Goal: Find contact information: Find contact information

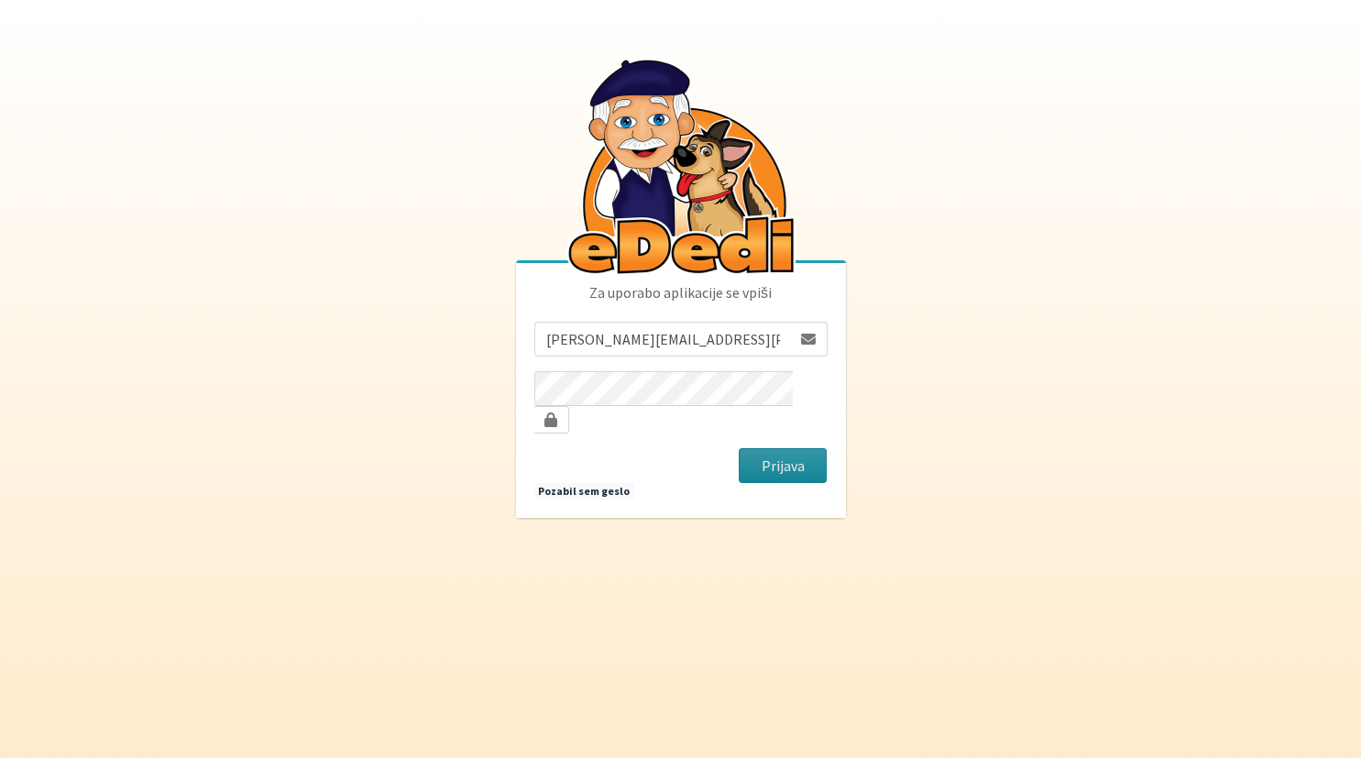
click at [761, 448] on button "Prijava" at bounding box center [783, 465] width 89 height 35
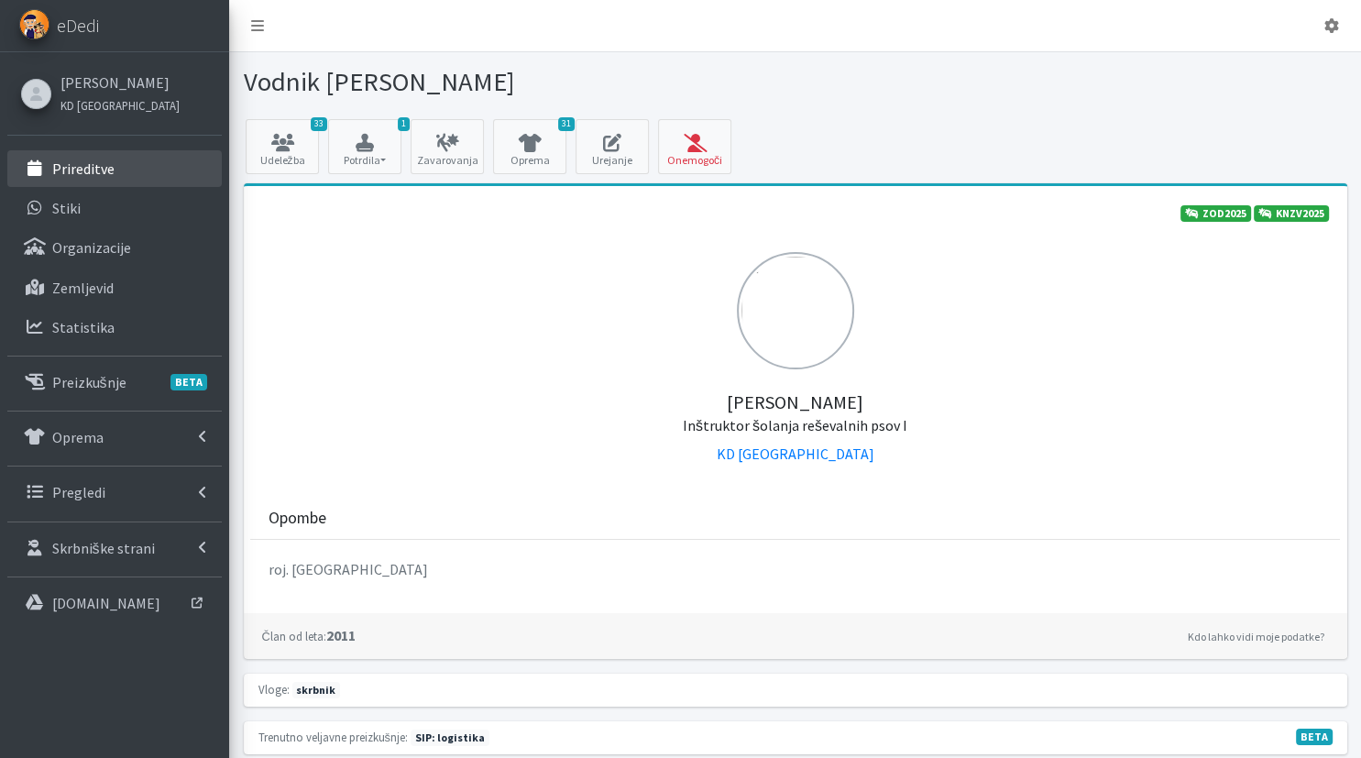
click at [98, 183] on link "Prireditve" at bounding box center [114, 168] width 214 height 37
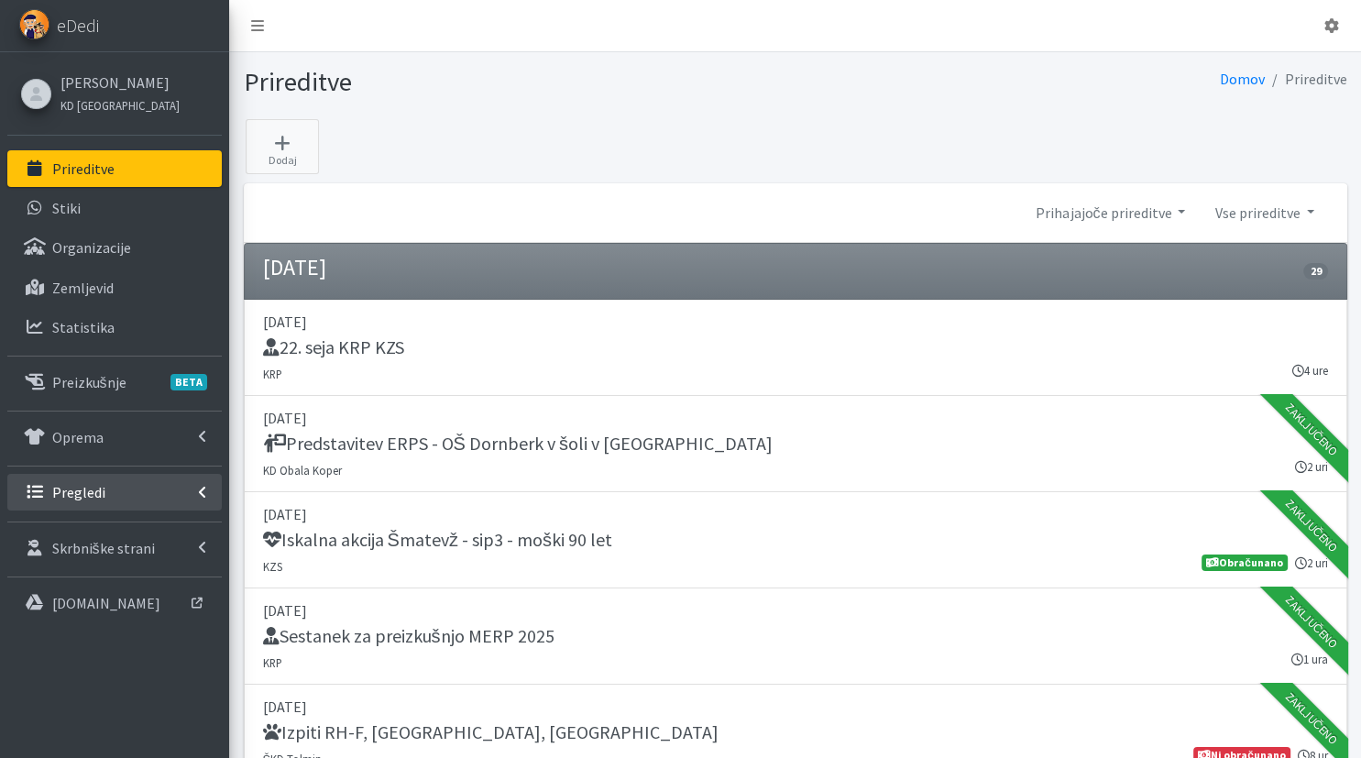
click at [123, 483] on link "Pregledi" at bounding box center [114, 492] width 214 height 37
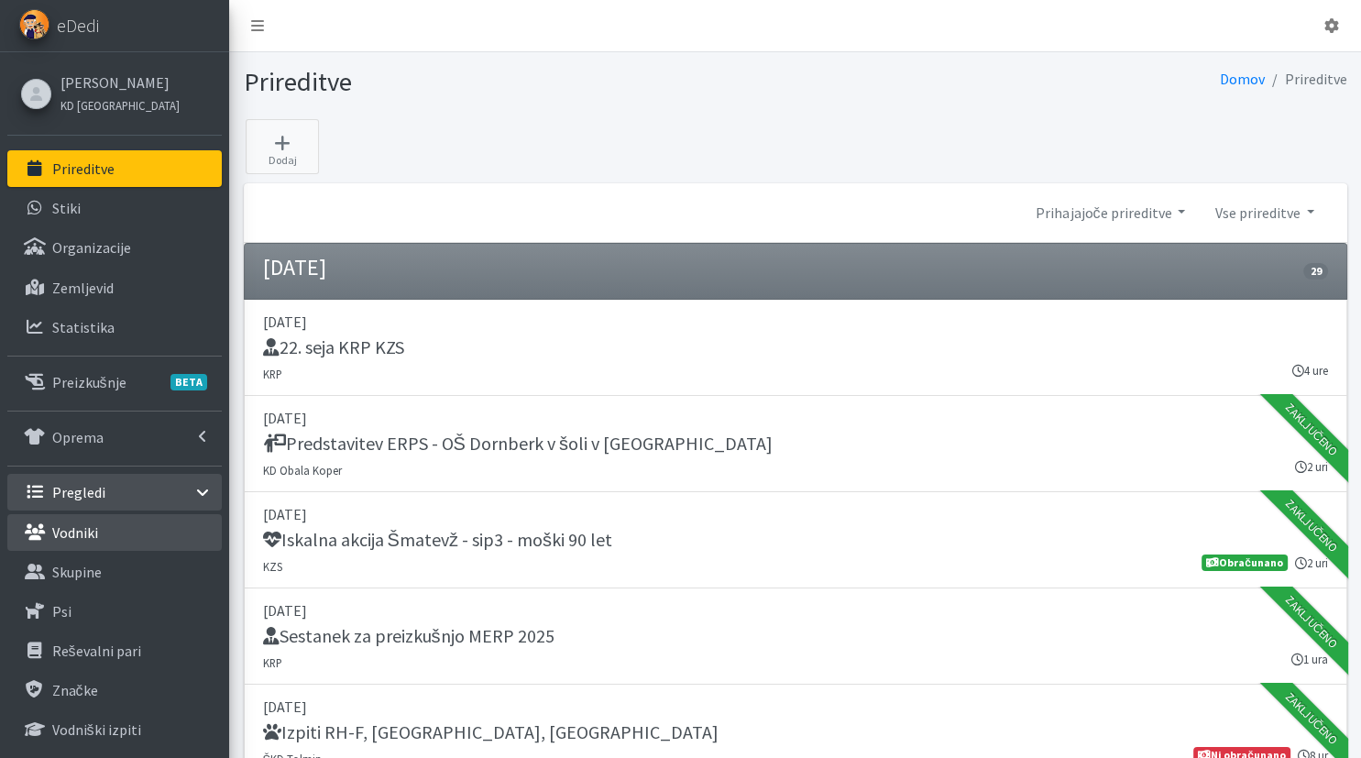
click at [139, 520] on link "Vodniki" at bounding box center [114, 532] width 214 height 37
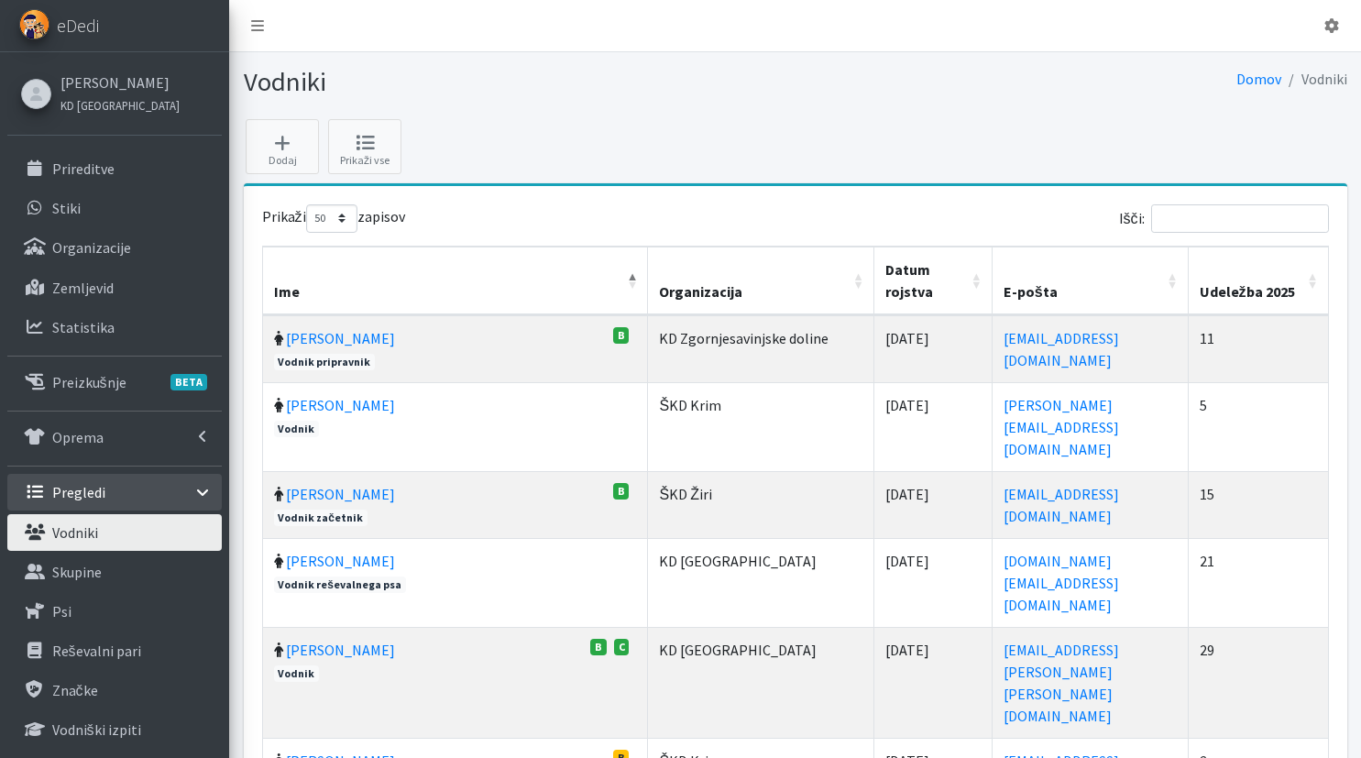
select select "50"
click at [1223, 222] on input "Išči:" at bounding box center [1240, 218] width 178 height 28
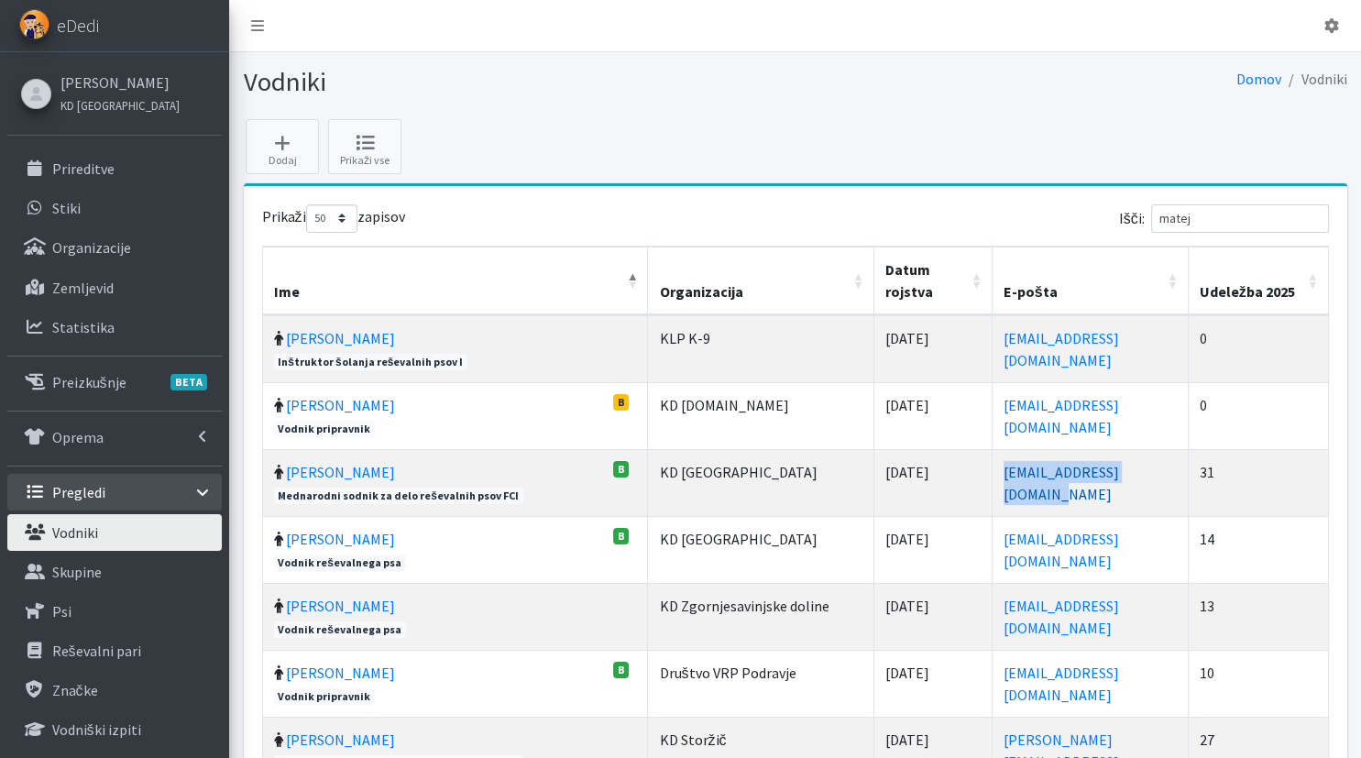
drag, startPoint x: 1105, startPoint y: 474, endPoint x: 924, endPoint y: 475, distance: 181.4
click at [992, 475] on td "matej.velikonja@erps.si" at bounding box center [1090, 482] width 196 height 67
copy link "matej.velikonja@erps.si"
click at [1319, 141] on div "Dodaj Prikaži vse Prikaži 10 25 50 100 zapisov Išči: matej Ime Organizacija Dat…" at bounding box center [794, 545] width 1117 height 853
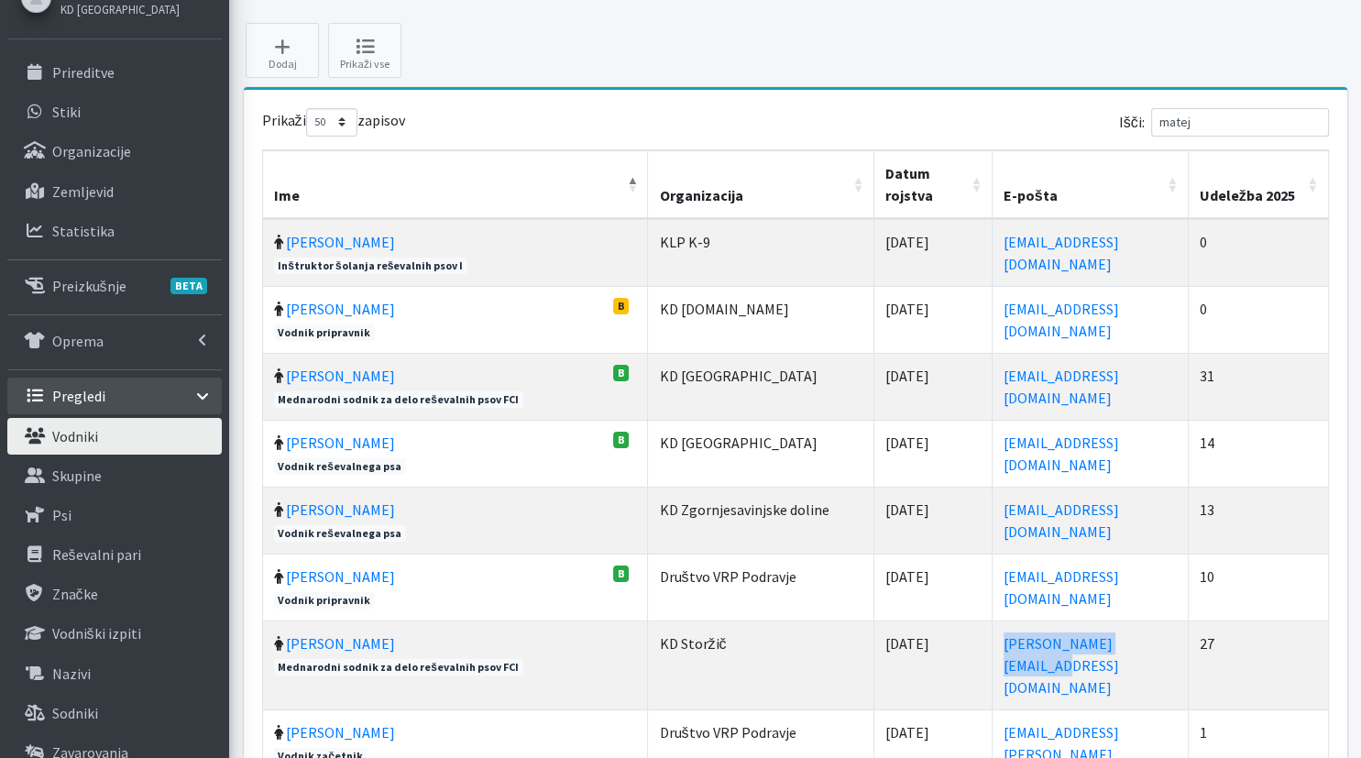
drag, startPoint x: 1089, startPoint y: 641, endPoint x: 914, endPoint y: 641, distance: 175.0
click at [992, 641] on td "mateja.nolimal@erps.si" at bounding box center [1090, 664] width 196 height 89
copy link "mateja.nolimal@erps.si"
click at [1324, 416] on td "31" at bounding box center [1258, 386] width 140 height 67
drag, startPoint x: 1243, startPoint y: 118, endPoint x: 1148, endPoint y: 118, distance: 95.3
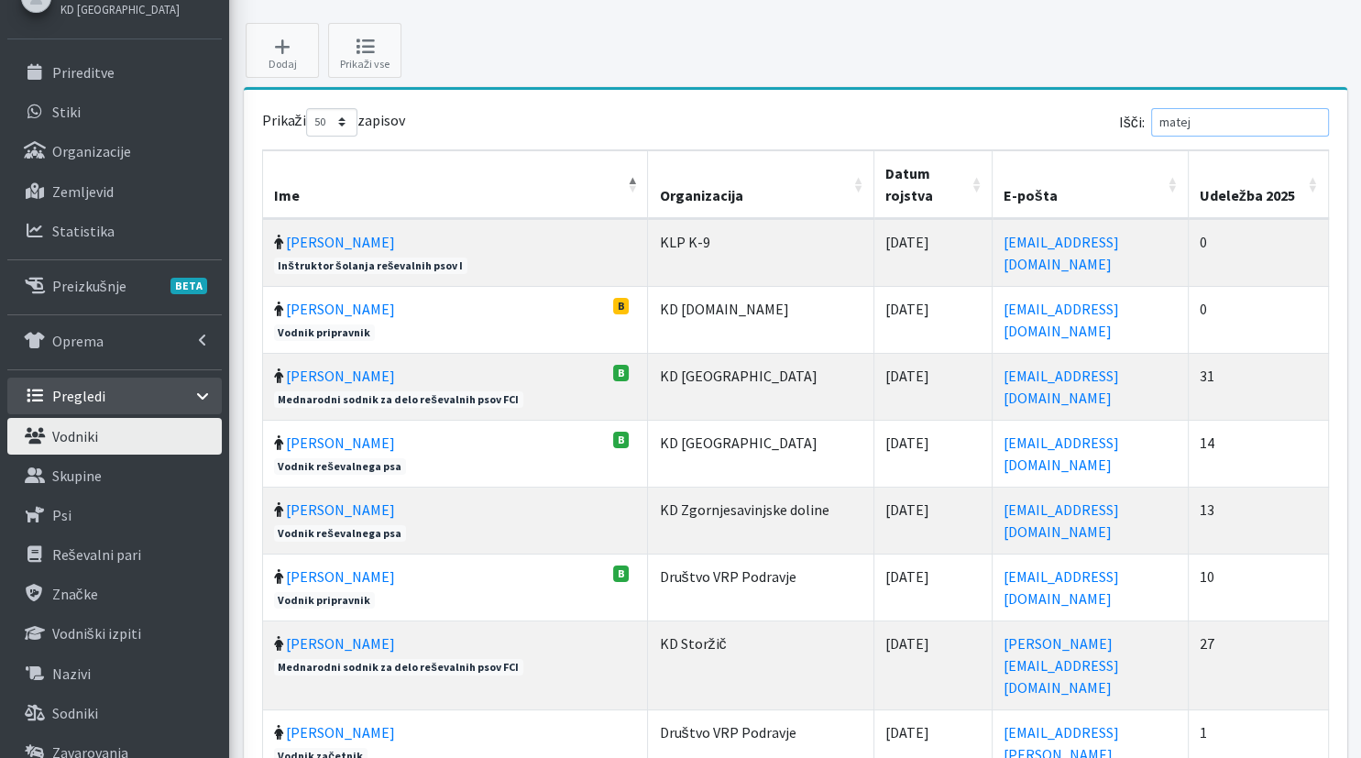
click at [1151, 118] on input "matej" at bounding box center [1240, 122] width 178 height 28
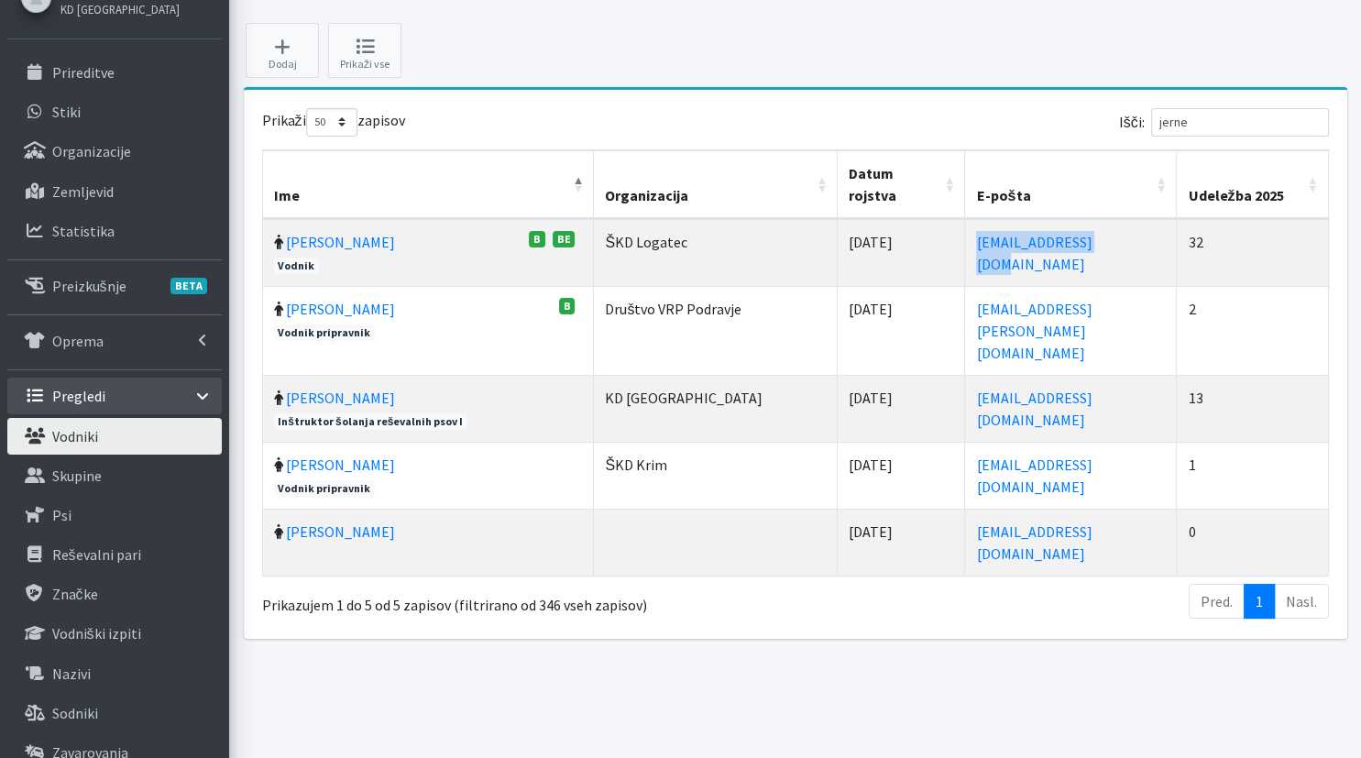
drag, startPoint x: 1076, startPoint y: 224, endPoint x: 878, endPoint y: 223, distance: 197.9
click at [965, 223] on td "fidelijus@gmail.com" at bounding box center [1071, 252] width 212 height 67
copy link "fidelijus@gmail.com"
drag, startPoint x: 1321, startPoint y: 331, endPoint x: 1317, endPoint y: 316, distance: 15.4
click at [1319, 375] on td "13" at bounding box center [1252, 408] width 151 height 67
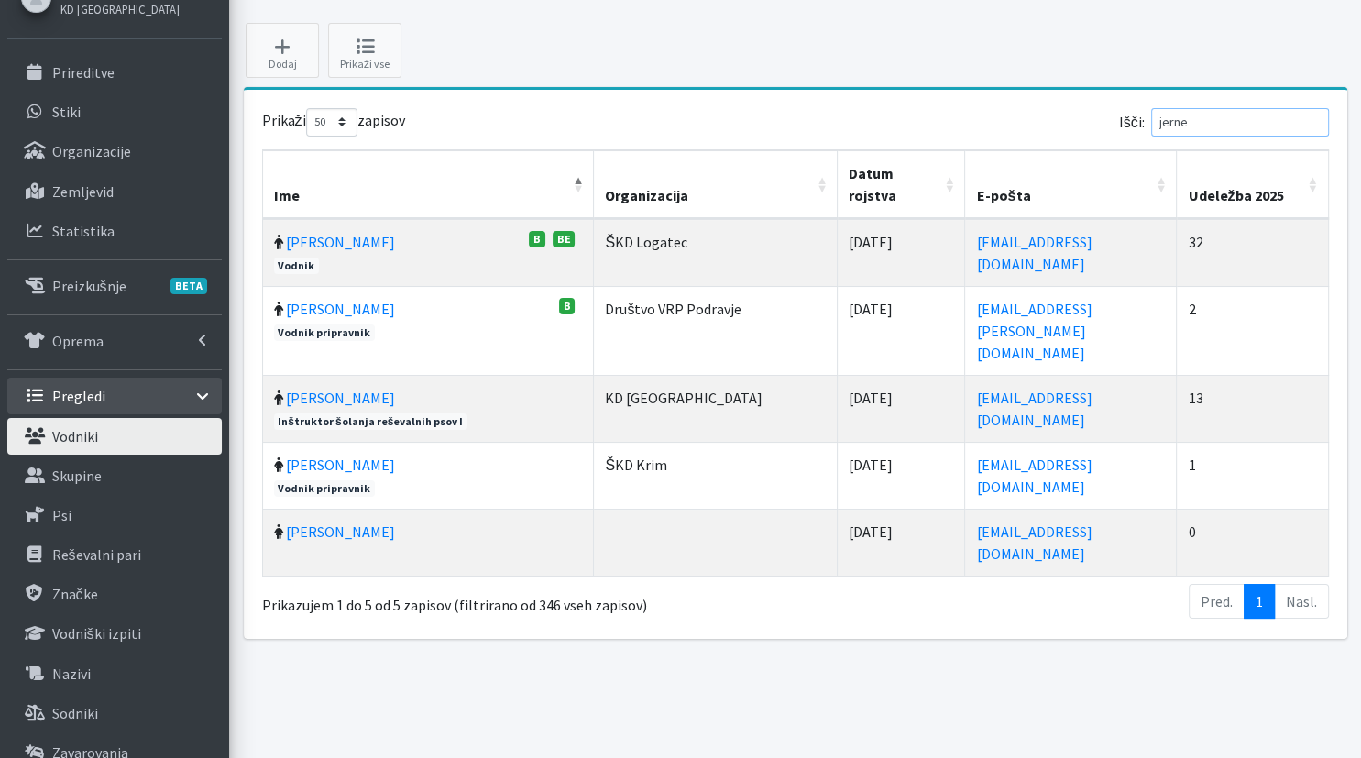
drag, startPoint x: 1238, startPoint y: 120, endPoint x: 1079, endPoint y: 115, distance: 158.6
click at [1151, 115] on input "jerne" at bounding box center [1240, 122] width 178 height 28
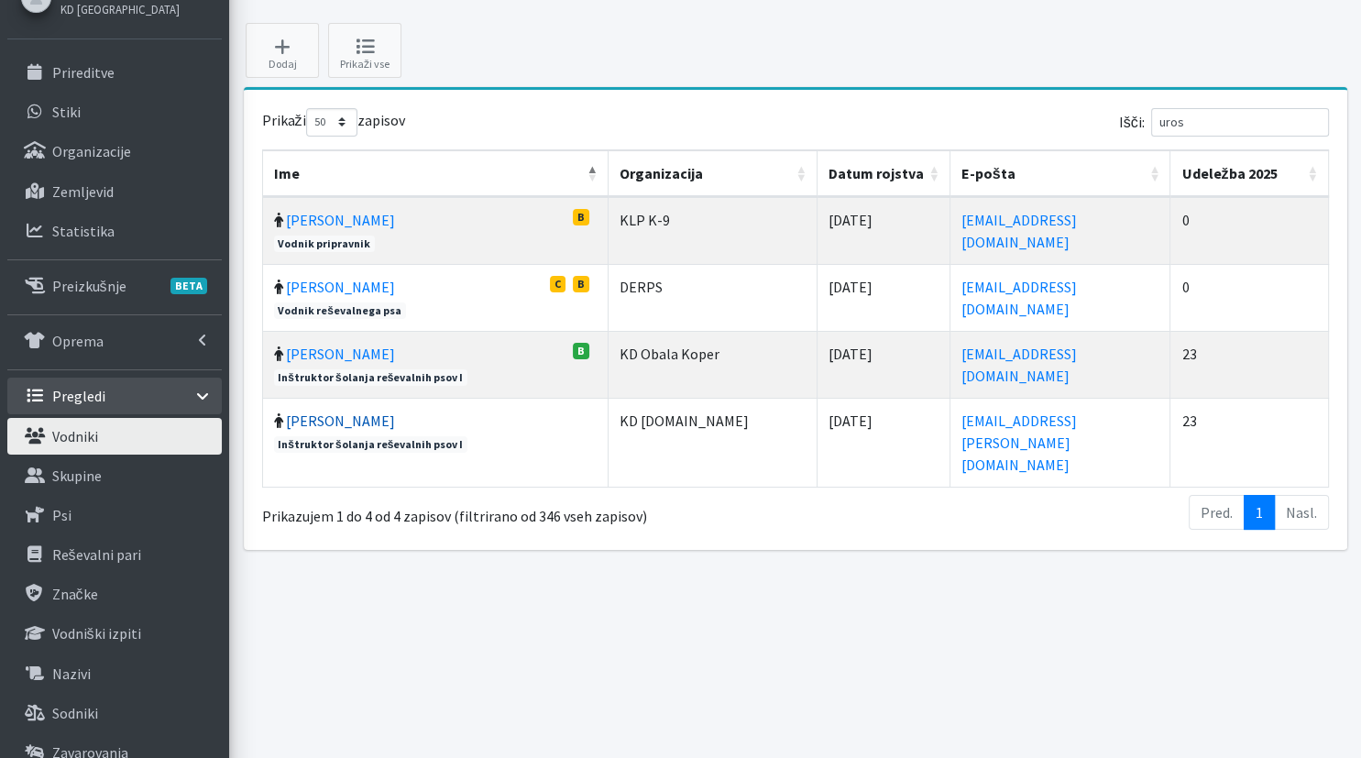
click at [339, 414] on link "Uroš Sečkar" at bounding box center [340, 420] width 109 height 18
drag, startPoint x: 1084, startPoint y: 419, endPoint x: 903, endPoint y: 422, distance: 180.6
click at [950, 422] on td "uros.seckar@gmail.com" at bounding box center [1060, 442] width 221 height 89
click at [1285, 257] on td "0" at bounding box center [1249, 230] width 158 height 67
drag, startPoint x: 1202, startPoint y: 126, endPoint x: 1100, endPoint y: 112, distance: 102.8
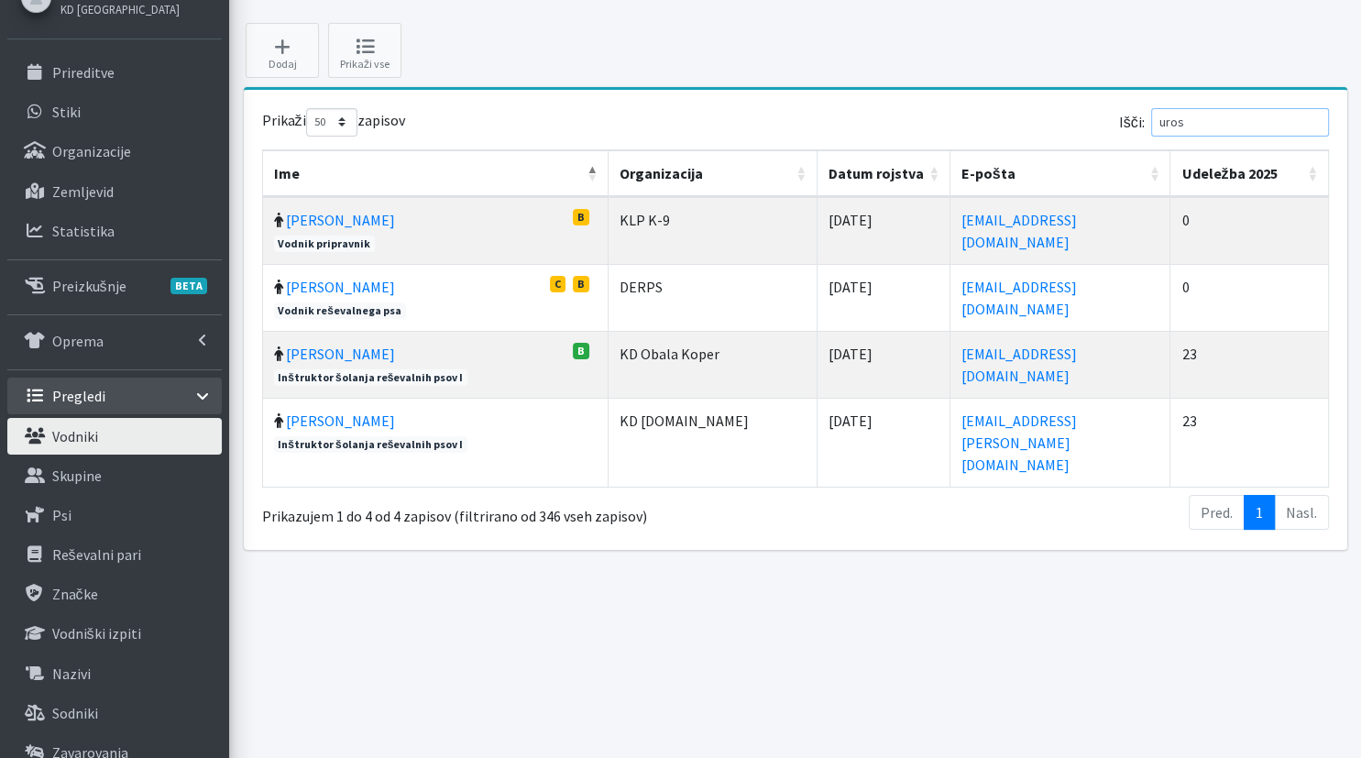
click at [1151, 112] on input "uros" at bounding box center [1240, 122] width 178 height 28
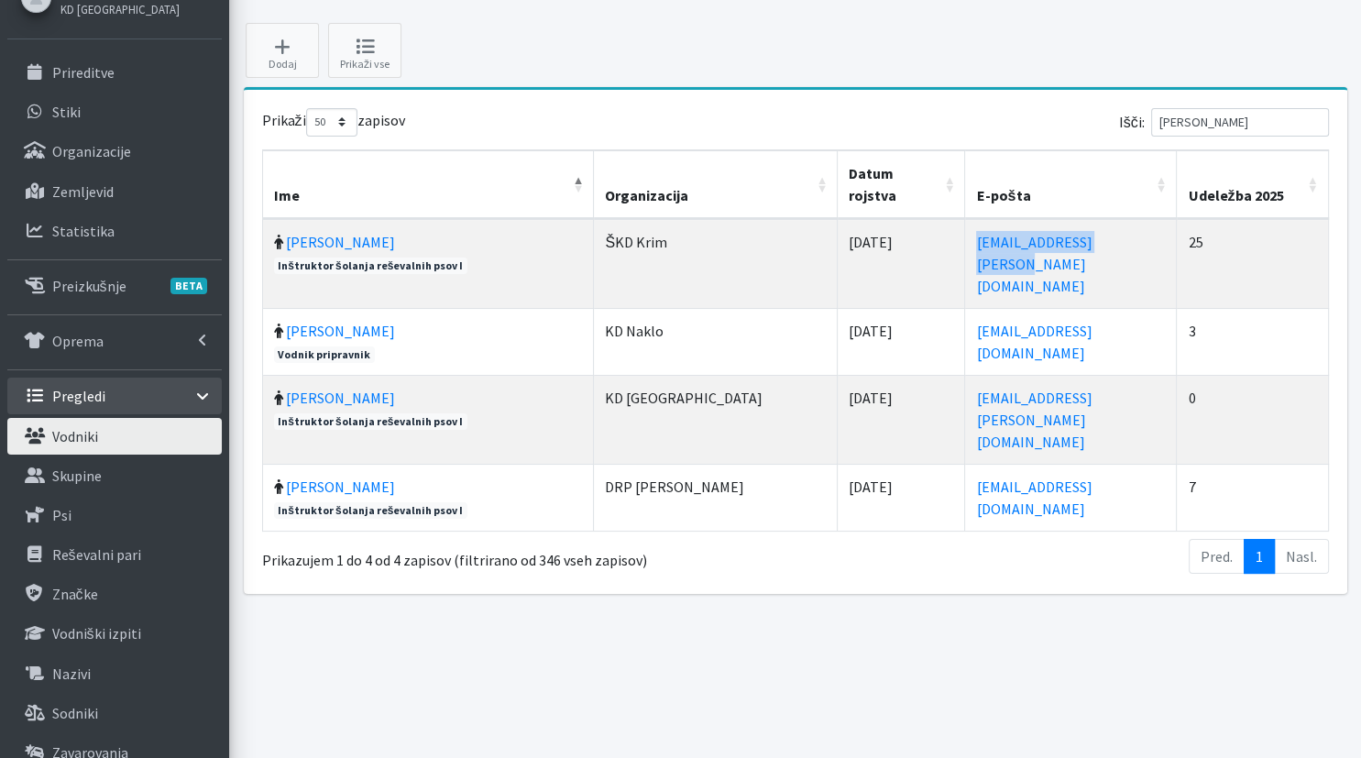
drag, startPoint x: 1081, startPoint y: 217, endPoint x: 910, endPoint y: 222, distance: 171.4
click at [965, 221] on td "jani.kraljic@gmail.com" at bounding box center [1071, 263] width 212 height 89
copy link "jani.kraljic@gmail.com"
drag, startPoint x: 1224, startPoint y: 127, endPoint x: 1167, endPoint y: 123, distance: 57.0
click at [1167, 123] on input "janez" at bounding box center [1240, 122] width 178 height 28
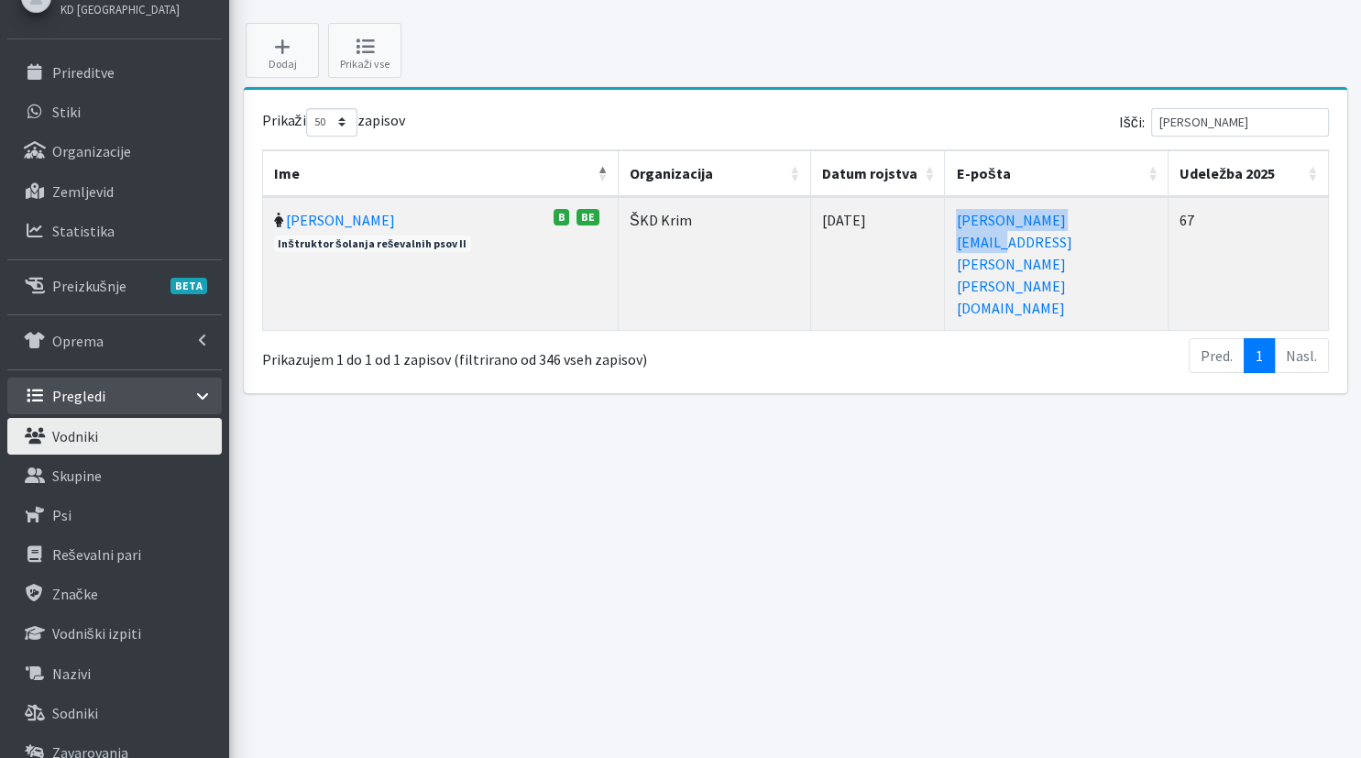
drag, startPoint x: 1111, startPoint y: 227, endPoint x: 937, endPoint y: 217, distance: 173.5
click at [945, 217] on td "vera.mikolic@erps.si" at bounding box center [1057, 263] width 224 height 133
copy link "vera.mikolic@erps.si"
click at [1290, 454] on div "Vodniki Domov Vodniki Dodaj Prikaži vse Prikaži 10 25 50 100 zapisov Išči: vera…" at bounding box center [795, 413] width 1132 height 914
drag, startPoint x: 1232, startPoint y: 126, endPoint x: 1111, endPoint y: 126, distance: 121.0
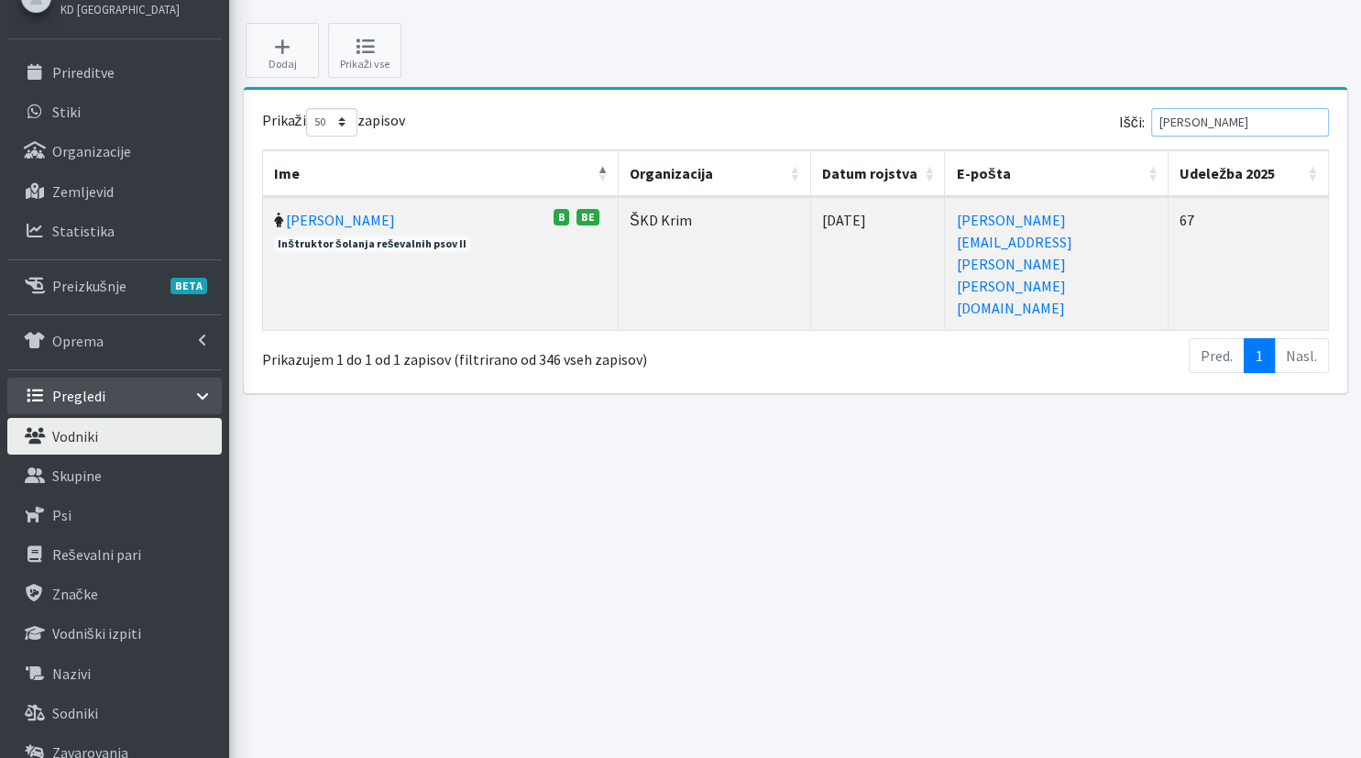
click at [1151, 126] on input "vera" at bounding box center [1240, 122] width 178 height 28
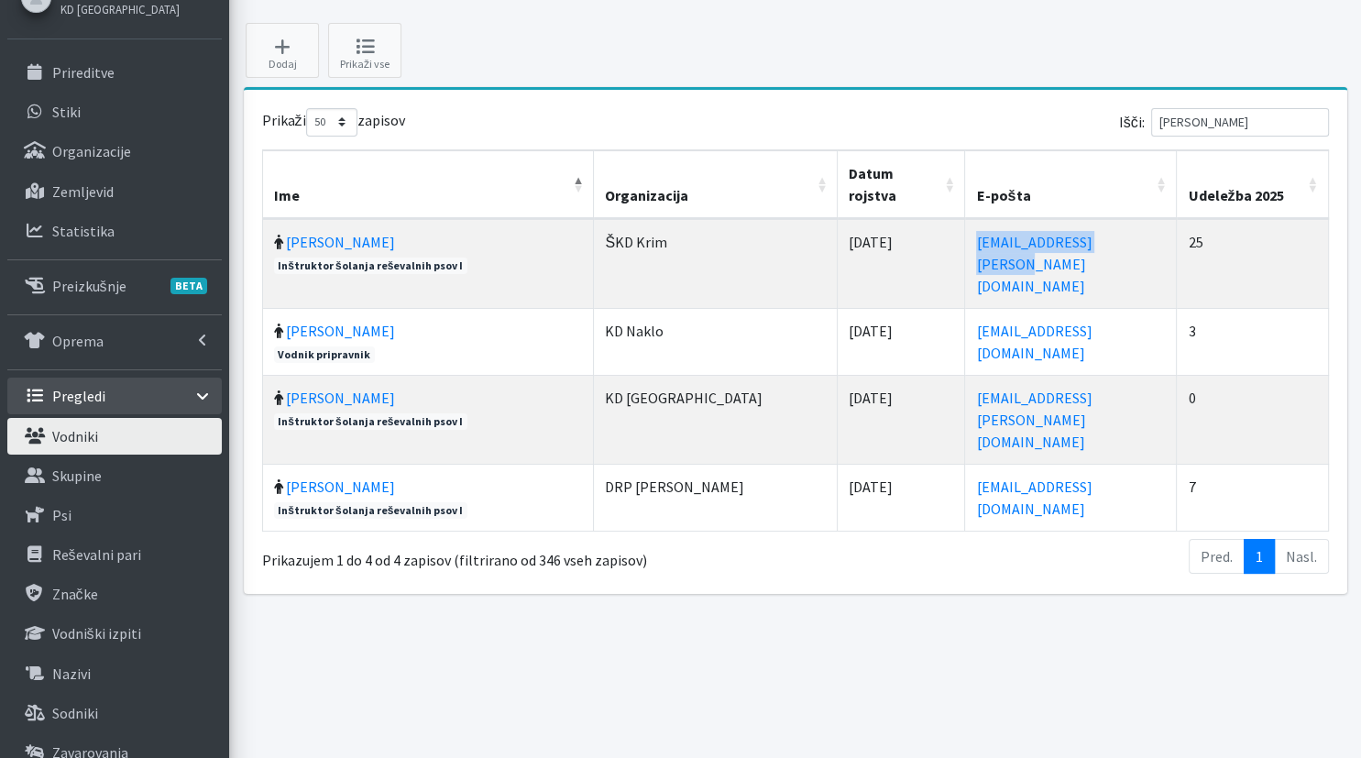
drag, startPoint x: 1135, startPoint y: 225, endPoint x: 906, endPoint y: 227, distance: 229.1
click at [965, 227] on td "jani.kraljic@gmail.com" at bounding box center [1071, 263] width 212 height 89
copy link "jani.kraljic@gmail.com"
click at [1275, 579] on div "Vodniki Domov Vodniki Dodaj Prikaži vse Prikaži 10 25 50 100 zapisov Išči: jane…" at bounding box center [795, 413] width 1132 height 914
drag, startPoint x: 1242, startPoint y: 121, endPoint x: 1131, endPoint y: 126, distance: 111.0
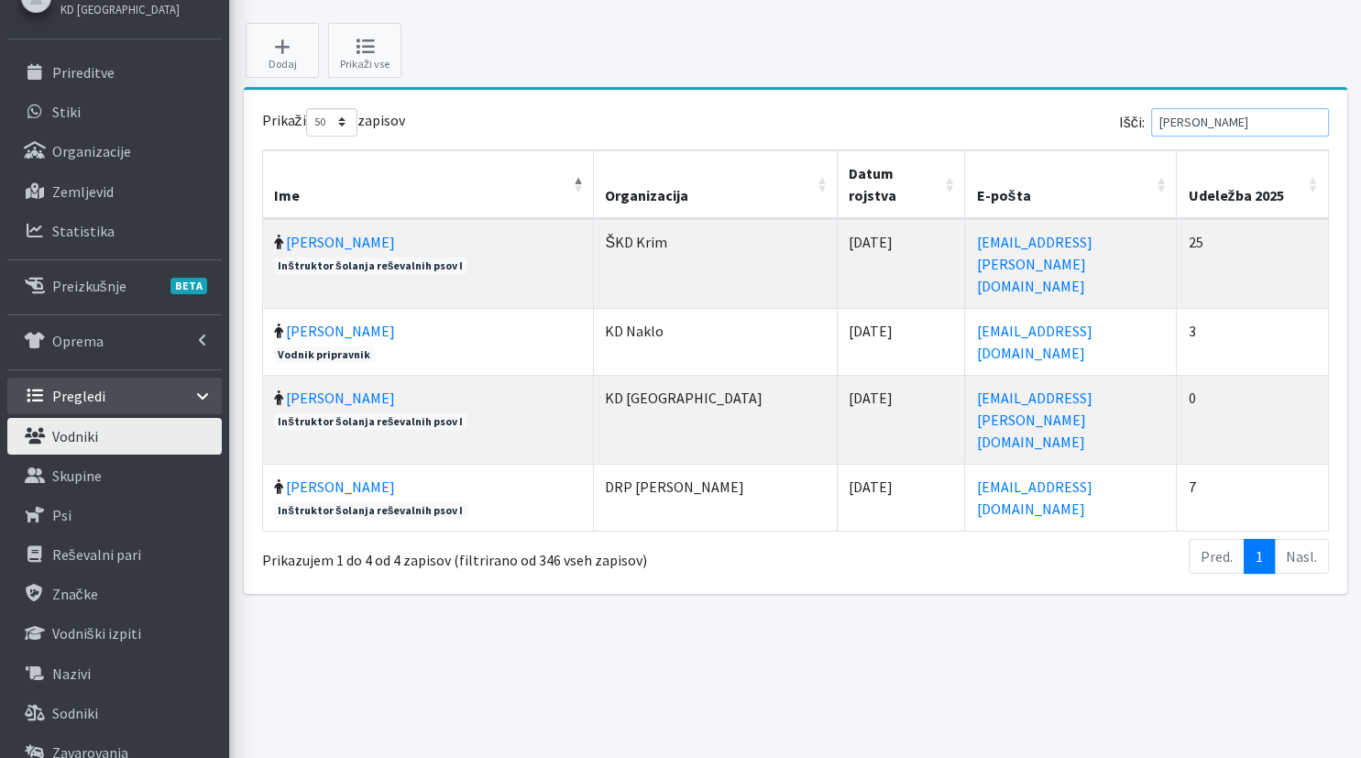
click at [1151, 126] on input "janez" at bounding box center [1240, 122] width 178 height 28
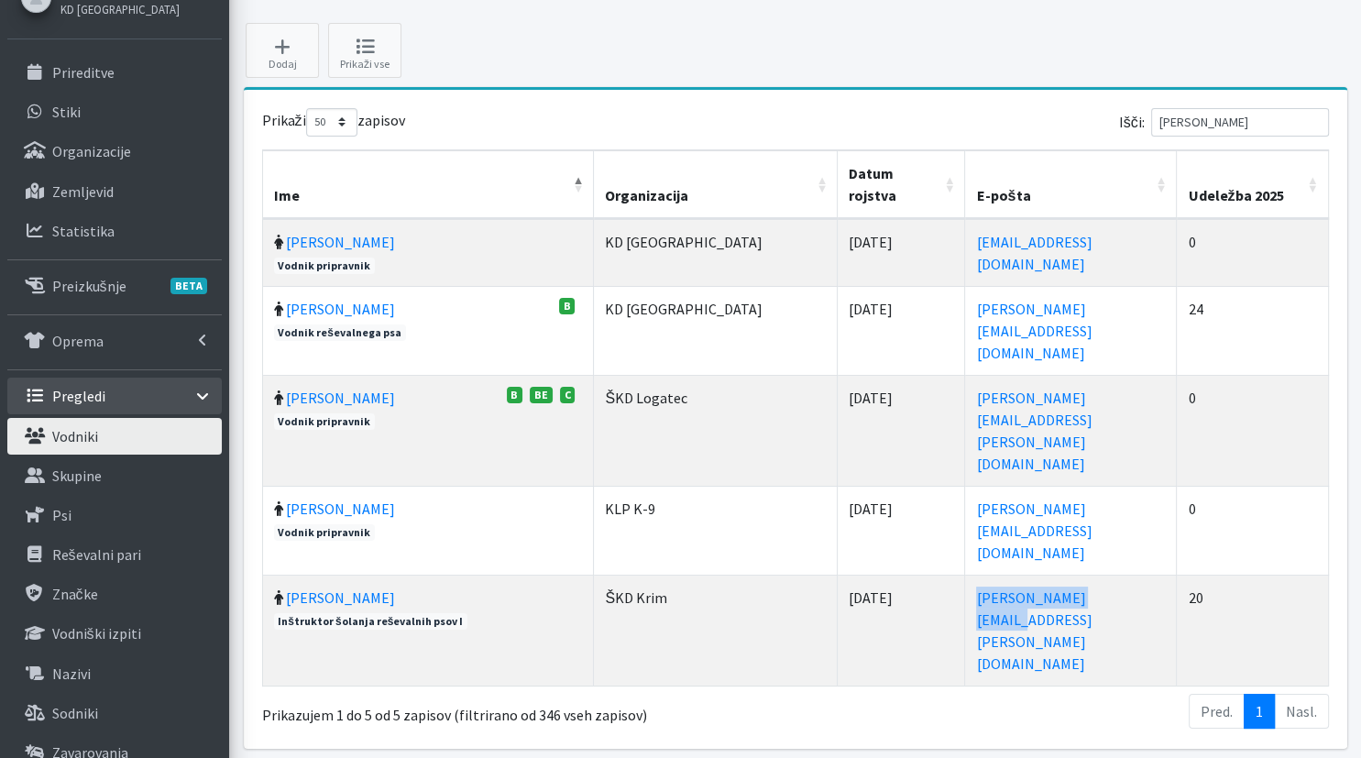
drag, startPoint x: 1005, startPoint y: 491, endPoint x: 884, endPoint y: 496, distance: 121.0
click at [965, 575] on td "peter.vozelj@erps.si" at bounding box center [1071, 630] width 212 height 111
copy link "peter.vozelj@erps.si"
click at [1290, 286] on td "24" at bounding box center [1252, 330] width 151 height 89
drag, startPoint x: 1164, startPoint y: 126, endPoint x: 1065, endPoint y: 134, distance: 99.2
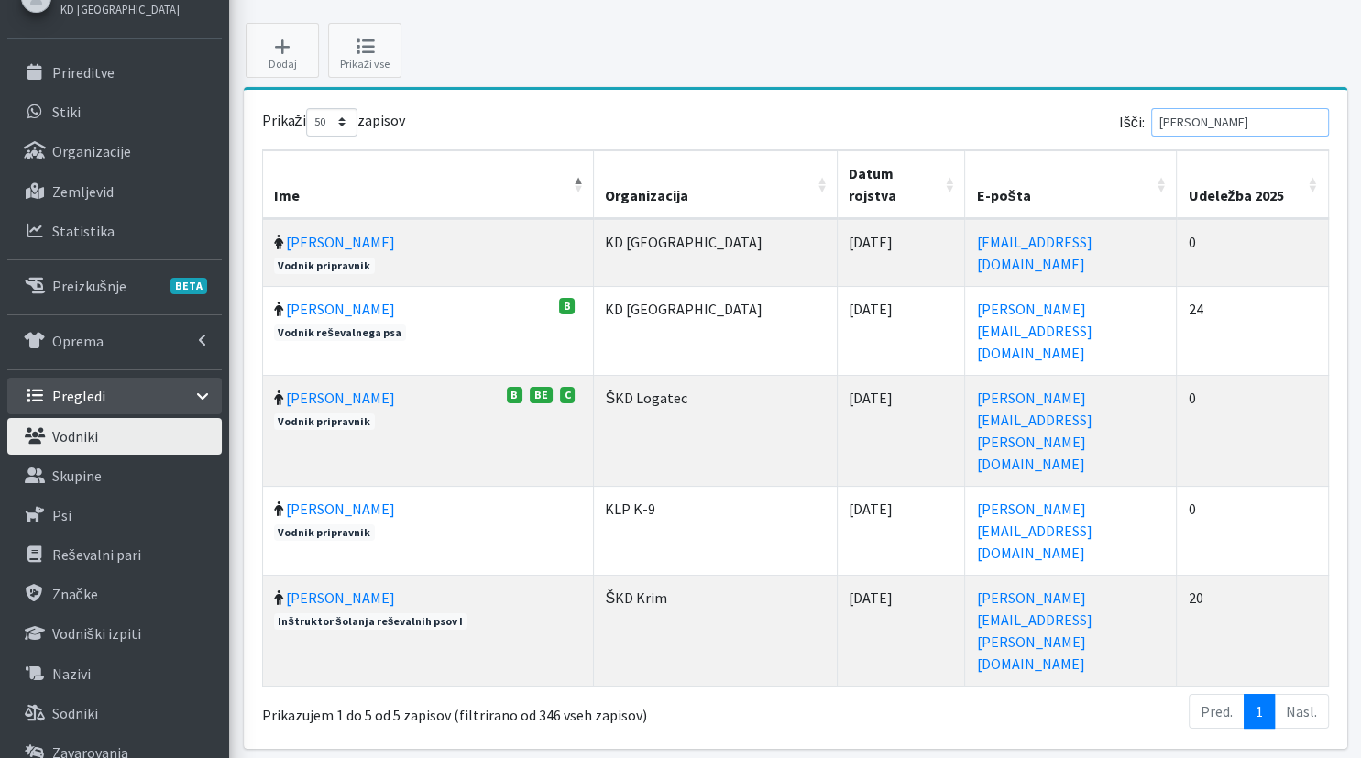
click at [1151, 132] on input "peter" at bounding box center [1240, 122] width 178 height 28
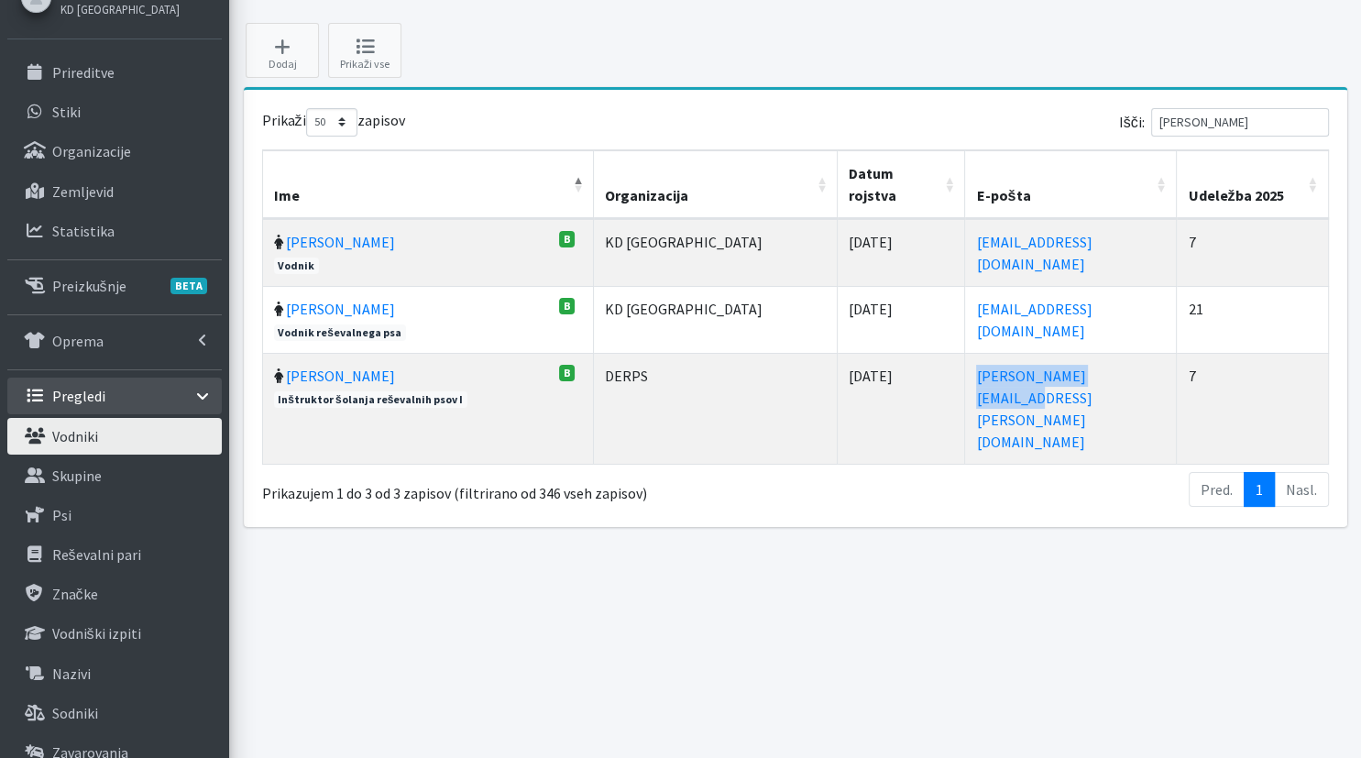
drag, startPoint x: 1076, startPoint y: 364, endPoint x: 911, endPoint y: 362, distance: 164.9
click at [965, 362] on td "sara.smerdel@gmail.com" at bounding box center [1071, 408] width 212 height 111
copy link "sara.smerdel@gmail.com"
drag, startPoint x: 735, startPoint y: 713, endPoint x: 919, endPoint y: 341, distance: 415.1
click at [735, 713] on div "Vodniki Domov Vodniki Dodaj Prikaži vse Prikaži 10 25 50 100 zapisov Išči: sara…" at bounding box center [795, 413] width 1132 height 914
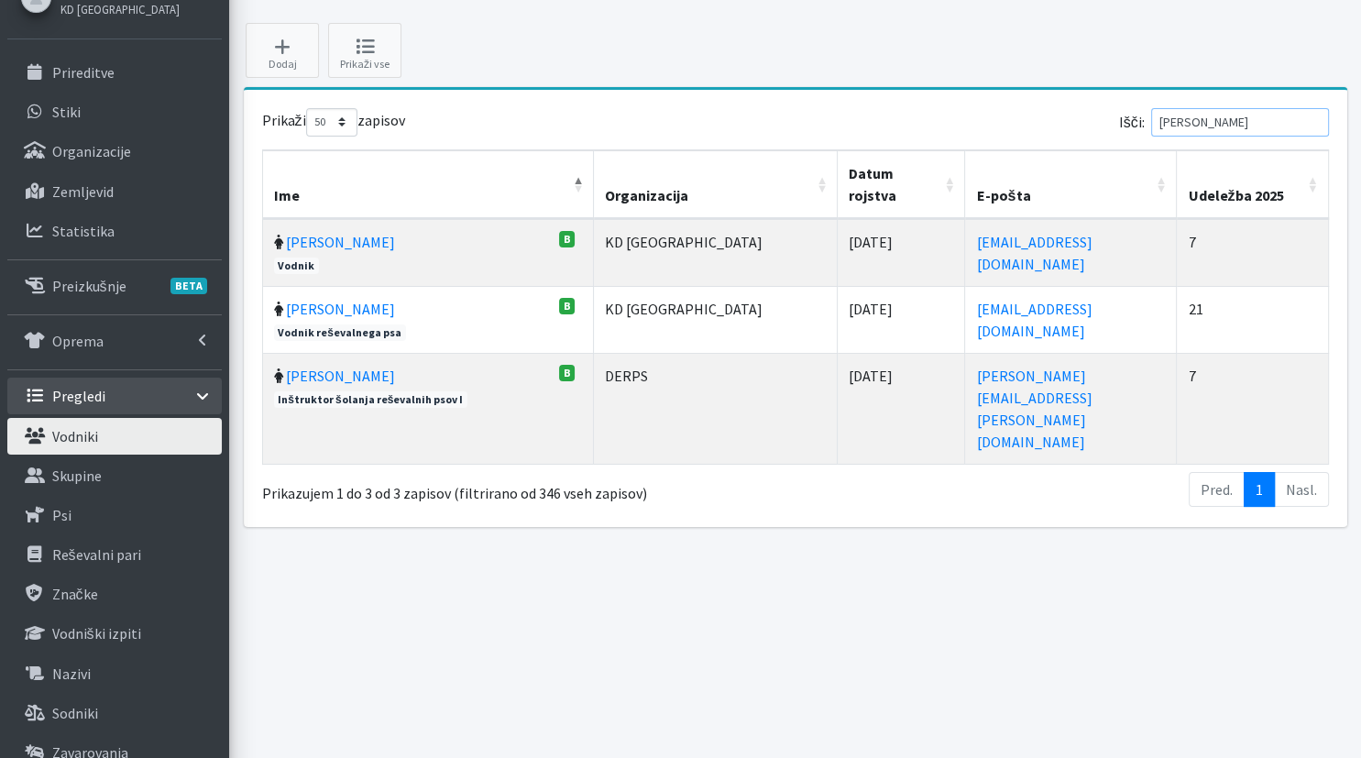
drag, startPoint x: 1200, startPoint y: 117, endPoint x: 1161, endPoint y: 115, distance: 39.4
click at [1161, 115] on input "sara" at bounding box center [1240, 122] width 178 height 28
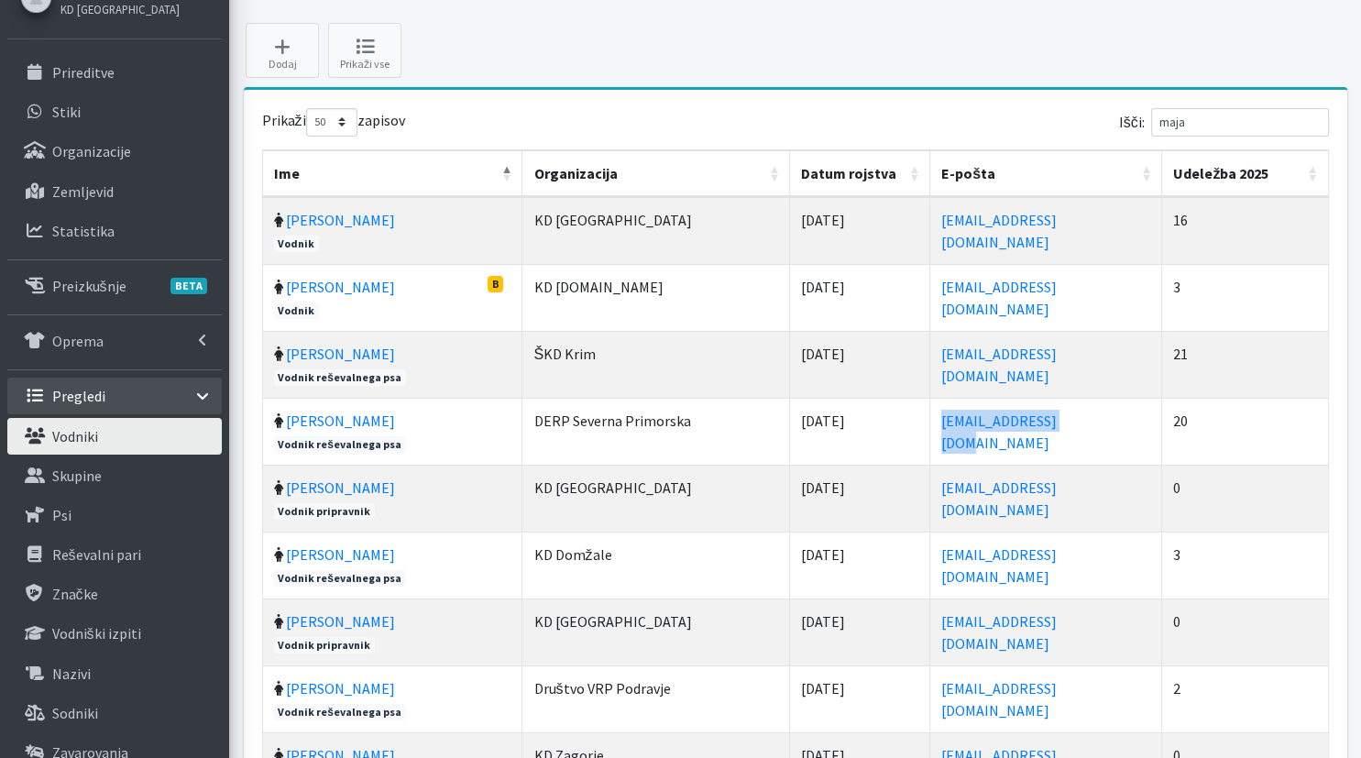
drag, startPoint x: 1046, startPoint y: 417, endPoint x: 857, endPoint y: 429, distance: 190.1
click at [930, 429] on td "majakenda@gmail.com" at bounding box center [1046, 431] width 232 height 67
copy link "majakenda@gmail.com"
click at [1303, 499] on td "0" at bounding box center [1245, 498] width 166 height 67
drag, startPoint x: 1234, startPoint y: 119, endPoint x: 1020, endPoint y: 126, distance: 214.5
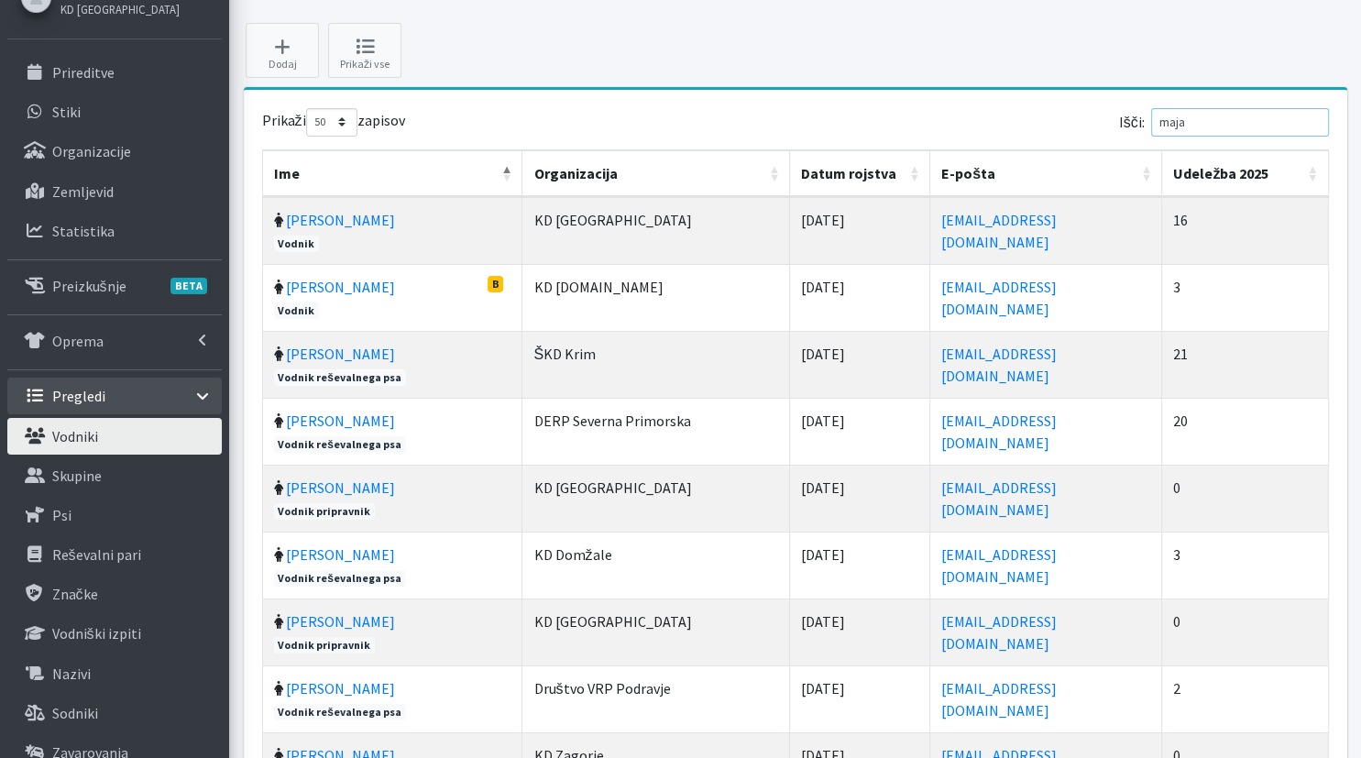
click at [1151, 126] on input "maja" at bounding box center [1240, 122] width 178 height 28
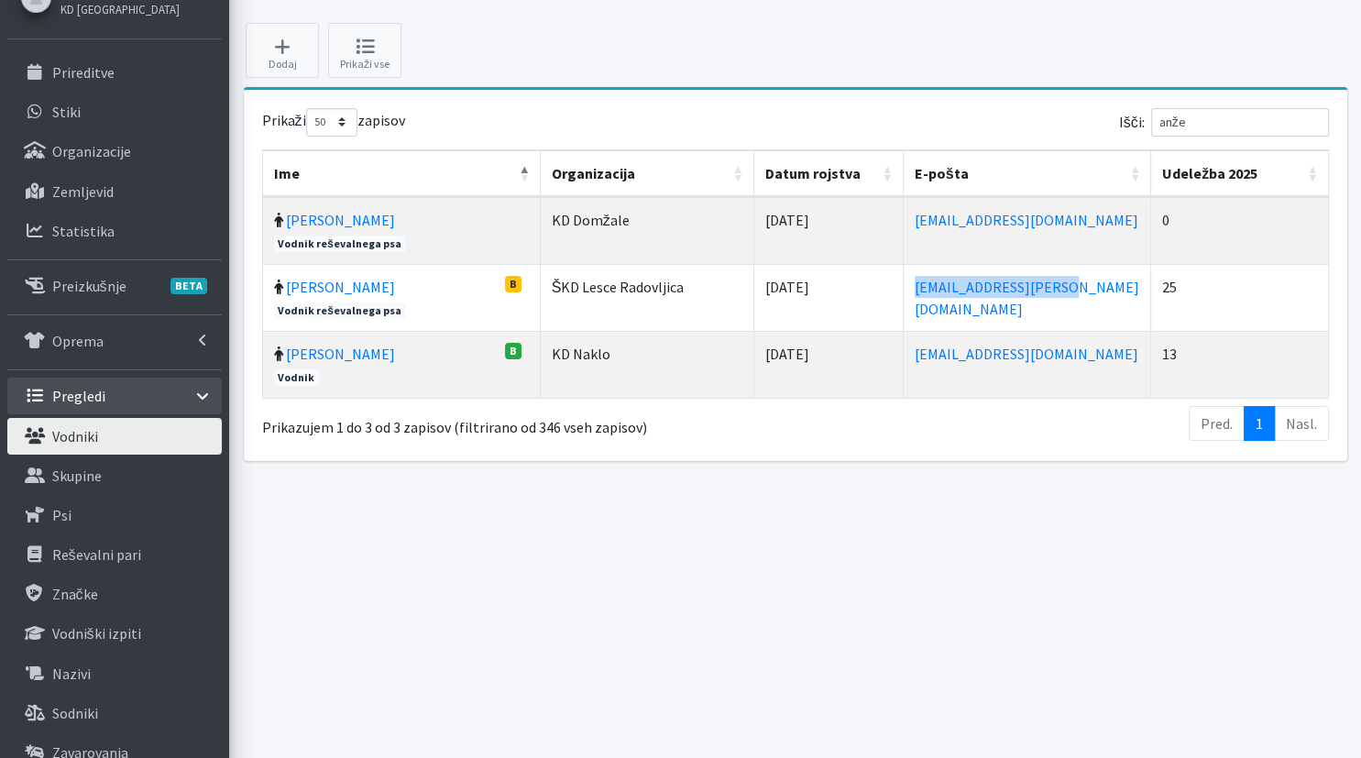
drag, startPoint x: 1020, startPoint y: 290, endPoint x: 845, endPoint y: 299, distance: 175.3
click at [903, 299] on td "anzi.kozina@gmail.com" at bounding box center [1026, 297] width 247 height 67
copy link "anzi.kozina@gmail.com"
drag, startPoint x: 1215, startPoint y: 117, endPoint x: 1066, endPoint y: 150, distance: 153.0
click at [1151, 136] on input "anže" at bounding box center [1240, 122] width 178 height 28
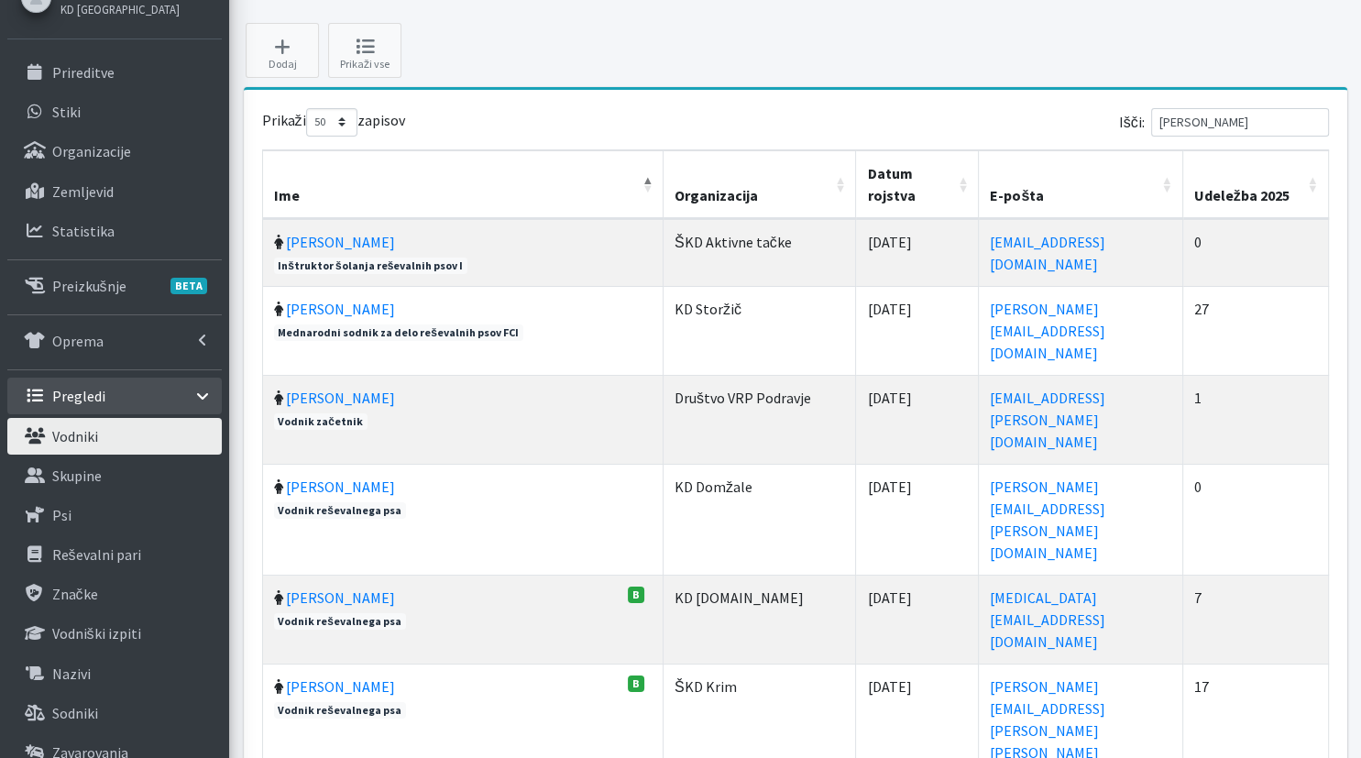
drag, startPoint x: 1078, startPoint y: 570, endPoint x: 914, endPoint y: 585, distance: 163.8
click at [914, 663] on tr "Teja Rupnik B 21.03.1994" at bounding box center [796, 729] width 1066 height 133
click at [1314, 262] on td "0" at bounding box center [1256, 252] width 146 height 67
drag, startPoint x: 1179, startPoint y: 134, endPoint x: 1054, endPoint y: 132, distance: 125.5
click at [1151, 132] on input "teja" at bounding box center [1240, 122] width 178 height 28
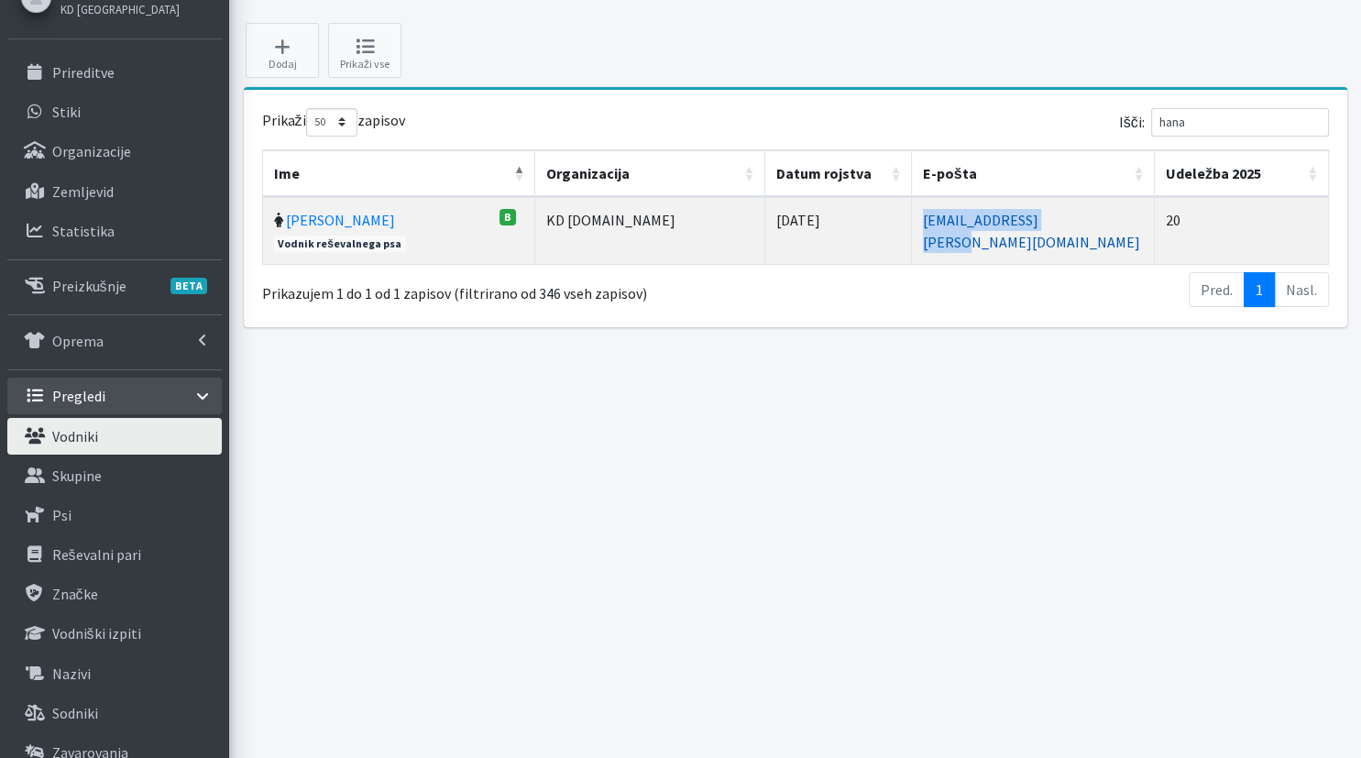
drag, startPoint x: 1074, startPoint y: 216, endPoint x: 878, endPoint y: 219, distance: 196.1
click at [912, 219] on td "hana.straus@gmail.com" at bounding box center [1033, 230] width 243 height 67
drag, startPoint x: 1232, startPoint y: 128, endPoint x: 1065, endPoint y: 135, distance: 166.9
click at [1151, 128] on input "hana" at bounding box center [1240, 122] width 178 height 28
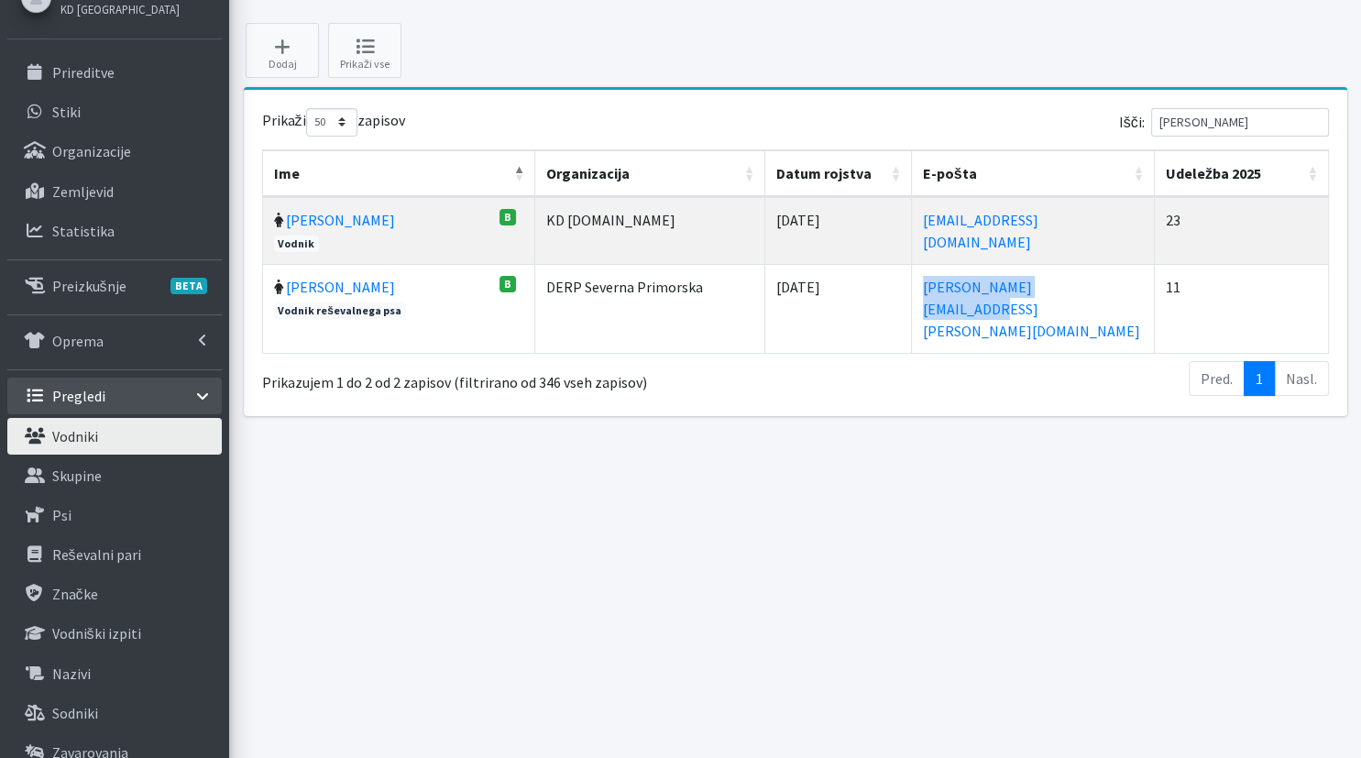
drag, startPoint x: 1046, startPoint y: 283, endPoint x: 860, endPoint y: 286, distance: 186.9
click at [912, 286] on td "sabina.zelinscek@erps.si" at bounding box center [1033, 308] width 243 height 89
drag, startPoint x: 1310, startPoint y: 425, endPoint x: 1270, endPoint y: 174, distance: 254.3
click at [1310, 423] on div "Vodniki Domov Vodniki Dodaj Prikaži vse Prikaži 10 25 50 100 zapisov Išči: sabi…" at bounding box center [795, 413] width 1132 height 914
drag, startPoint x: 1221, startPoint y: 116, endPoint x: 1085, endPoint y: 127, distance: 136.1
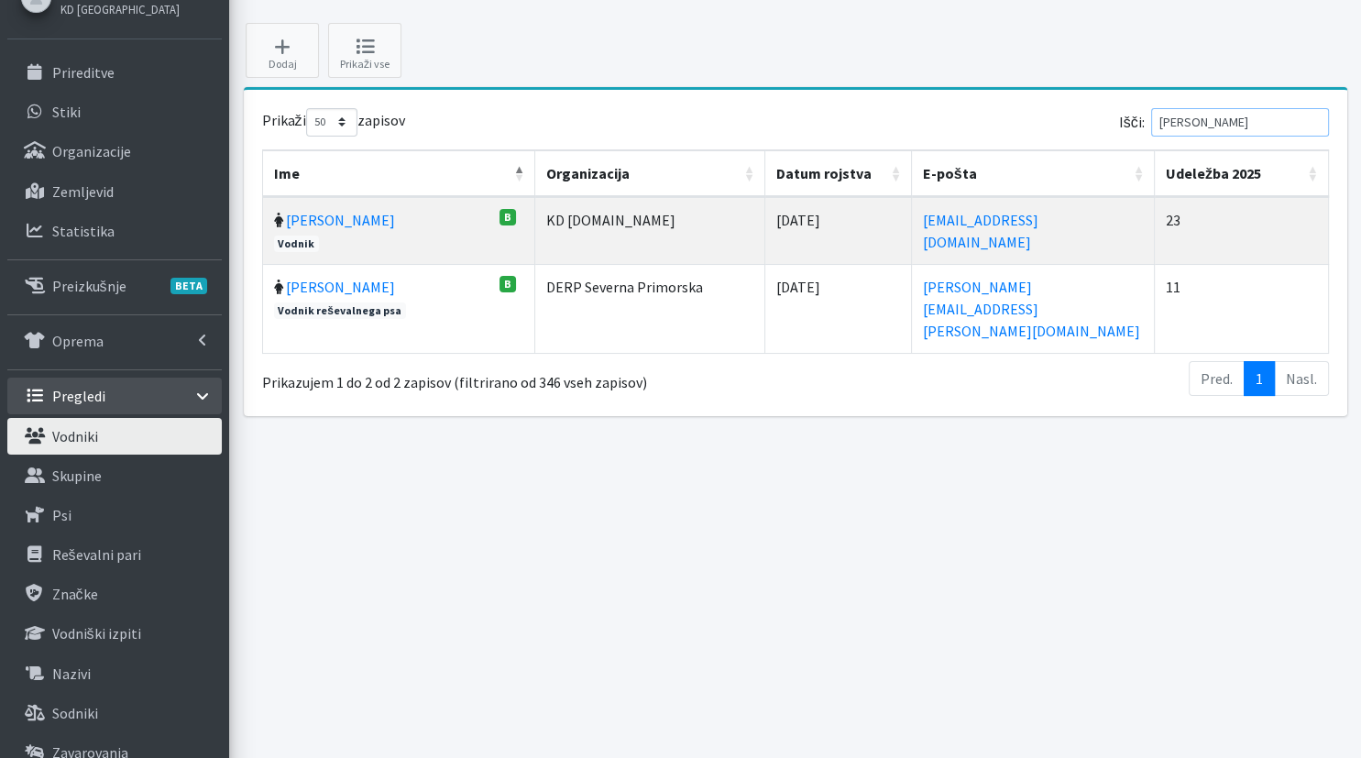
click at [1151, 127] on input "sabin" at bounding box center [1240, 122] width 178 height 28
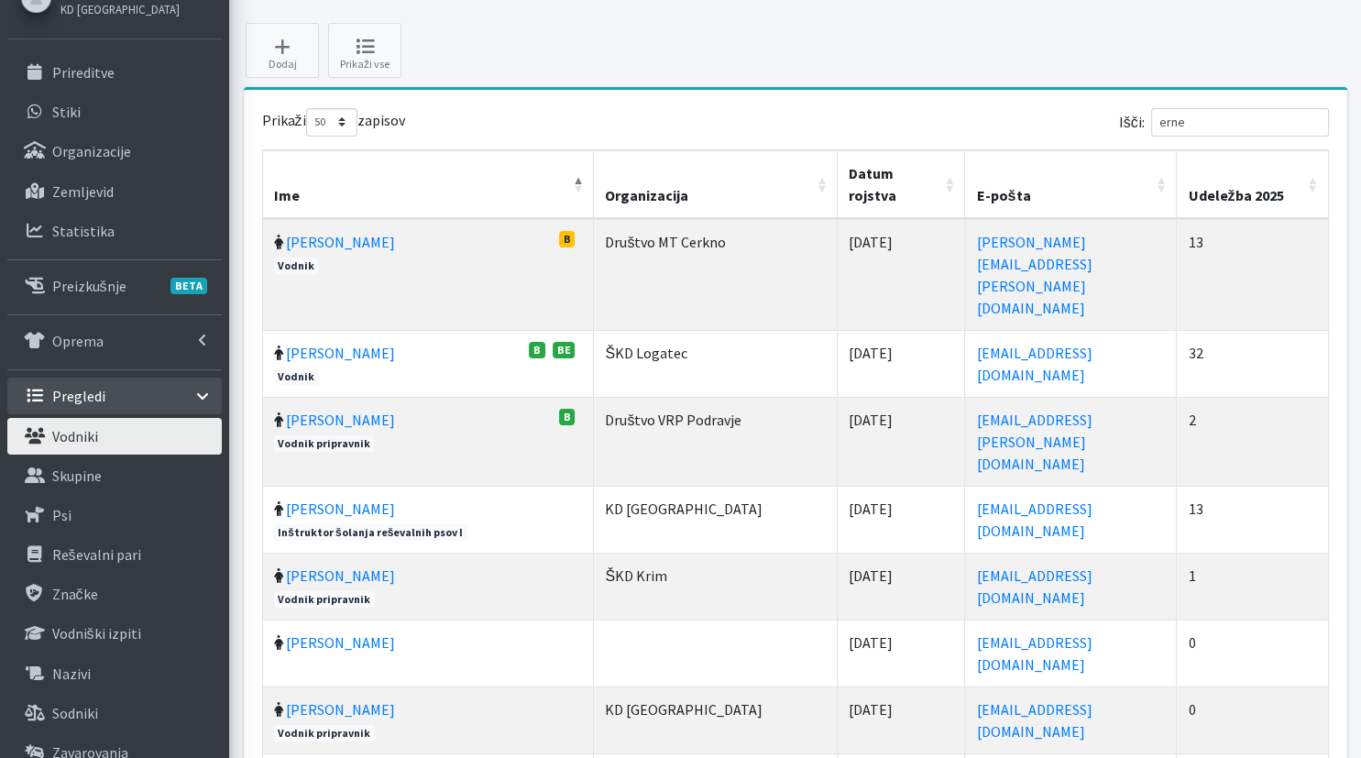
drag, startPoint x: 1067, startPoint y: 219, endPoint x: 842, endPoint y: 212, distance: 224.6
click at [842, 219] on tr "Ernesta Eržen B Vodnik" at bounding box center [796, 274] width 1066 height 111
click at [1288, 486] on td "13" at bounding box center [1252, 519] width 151 height 67
drag, startPoint x: 1071, startPoint y: 220, endPoint x: 870, endPoint y: 220, distance: 201.6
click at [870, 220] on tr "Ernesta Eržen B Vodnik" at bounding box center [796, 274] width 1066 height 111
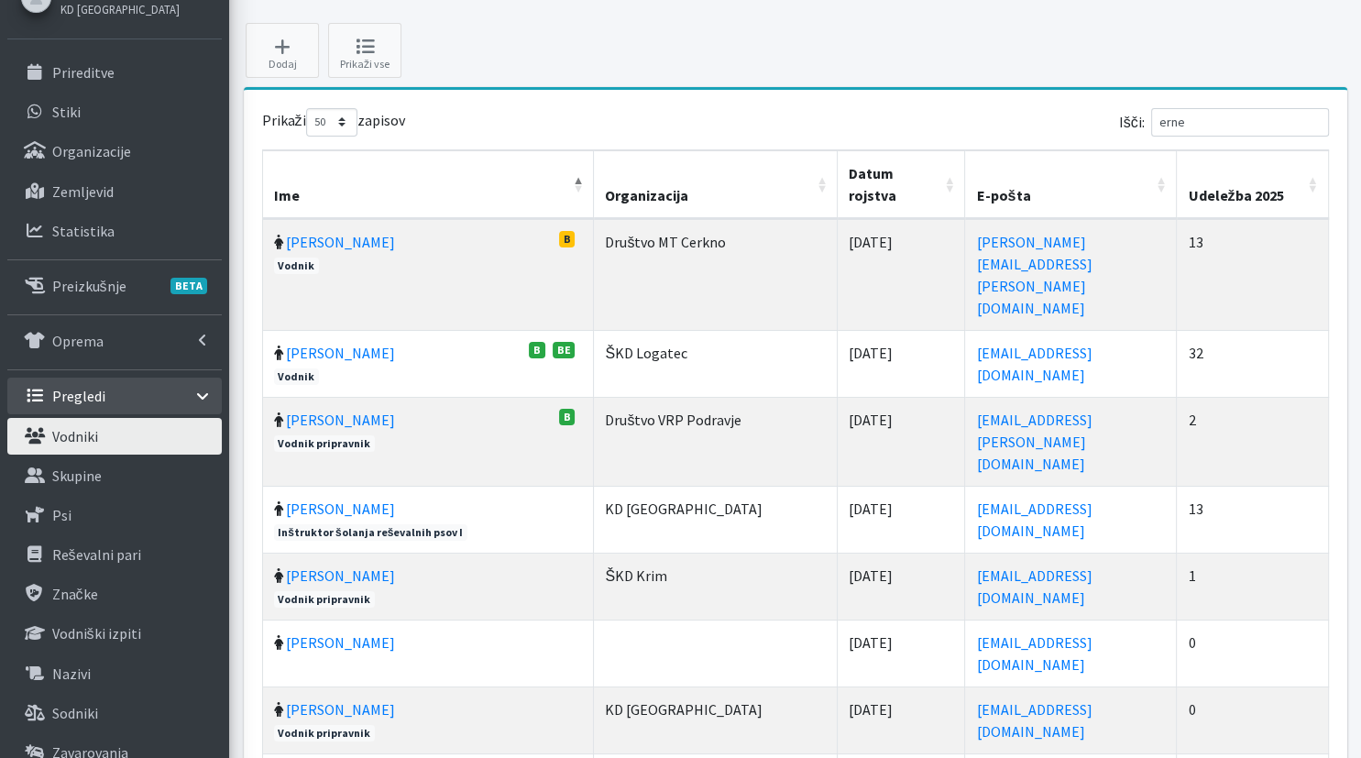
drag, startPoint x: 1057, startPoint y: 224, endPoint x: 1070, endPoint y: 224, distance: 12.8
click at [1057, 224] on td "ernesta.erzen@gmail.com" at bounding box center [1071, 274] width 212 height 111
drag, startPoint x: 1027, startPoint y: 223, endPoint x: 892, endPoint y: 223, distance: 135.6
click at [965, 223] on td "ernesta.erzen@gmail.com" at bounding box center [1071, 274] width 212 height 111
drag, startPoint x: 1341, startPoint y: 340, endPoint x: 1245, endPoint y: 137, distance: 224.2
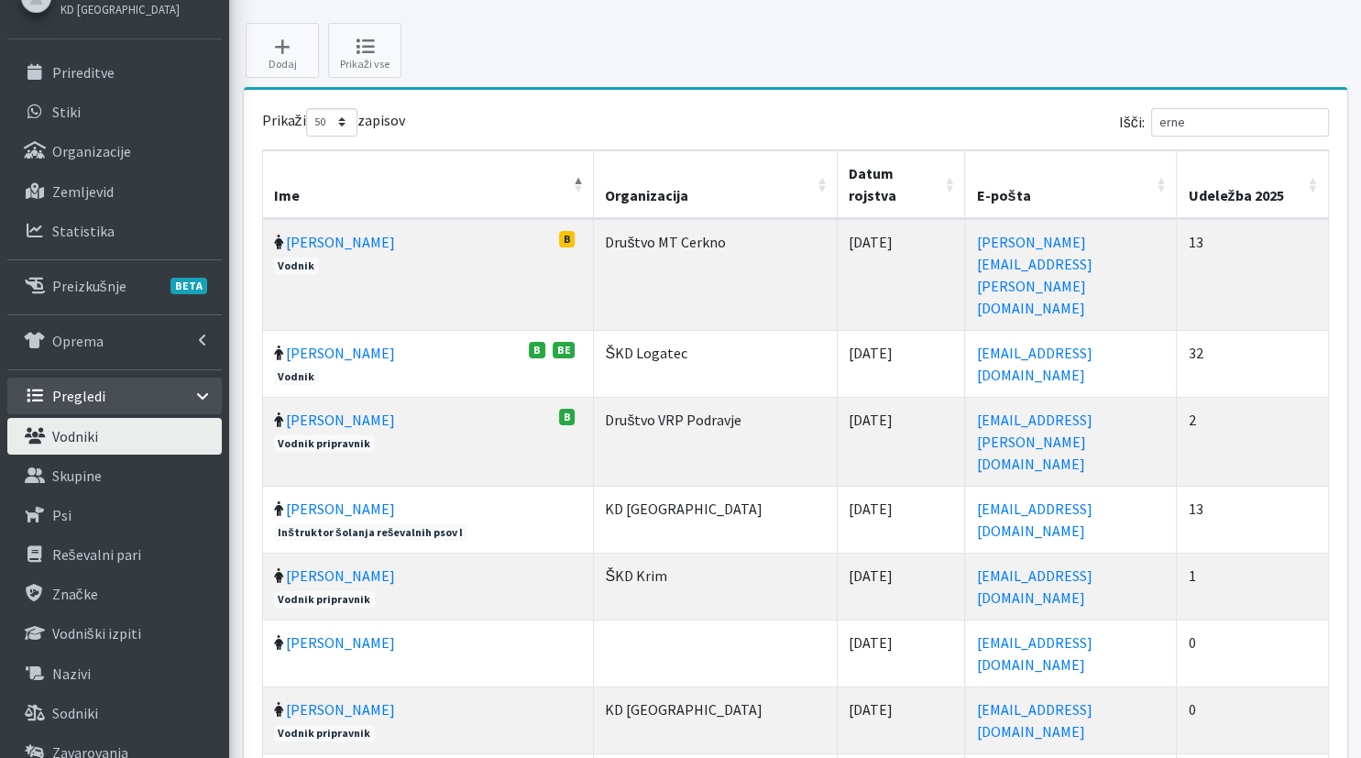
click at [1341, 339] on div "Prikaži 10 25 50 100 zapisov Išči: erne Ime Organizacija Datum rojstva E-pošta …" at bounding box center [795, 487] width 1103 height 794
drag, startPoint x: 1215, startPoint y: 122, endPoint x: 1013, endPoint y: 134, distance: 202.9
click at [1151, 126] on input "erne" at bounding box center [1240, 122] width 178 height 28
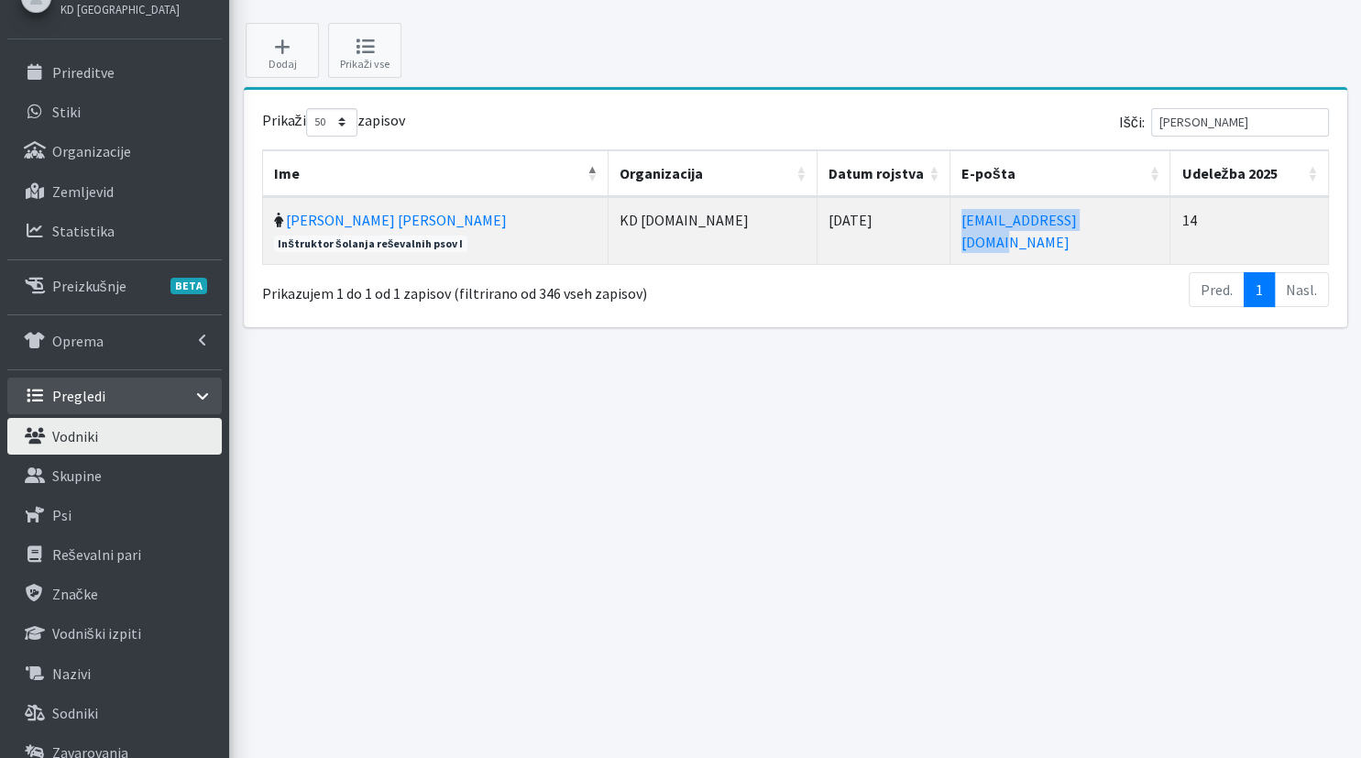
drag, startPoint x: 1090, startPoint y: 224, endPoint x: 911, endPoint y: 226, distance: 179.6
click at [950, 226] on td "tonjahrabar@gmail.com" at bounding box center [1060, 230] width 221 height 67
click at [1305, 184] on th "Udeležba 2025" at bounding box center [1249, 173] width 158 height 47
drag, startPoint x: 1213, startPoint y: 117, endPoint x: 1036, endPoint y: 119, distance: 176.9
click at [1151, 117] on input "tonja" at bounding box center [1240, 122] width 178 height 28
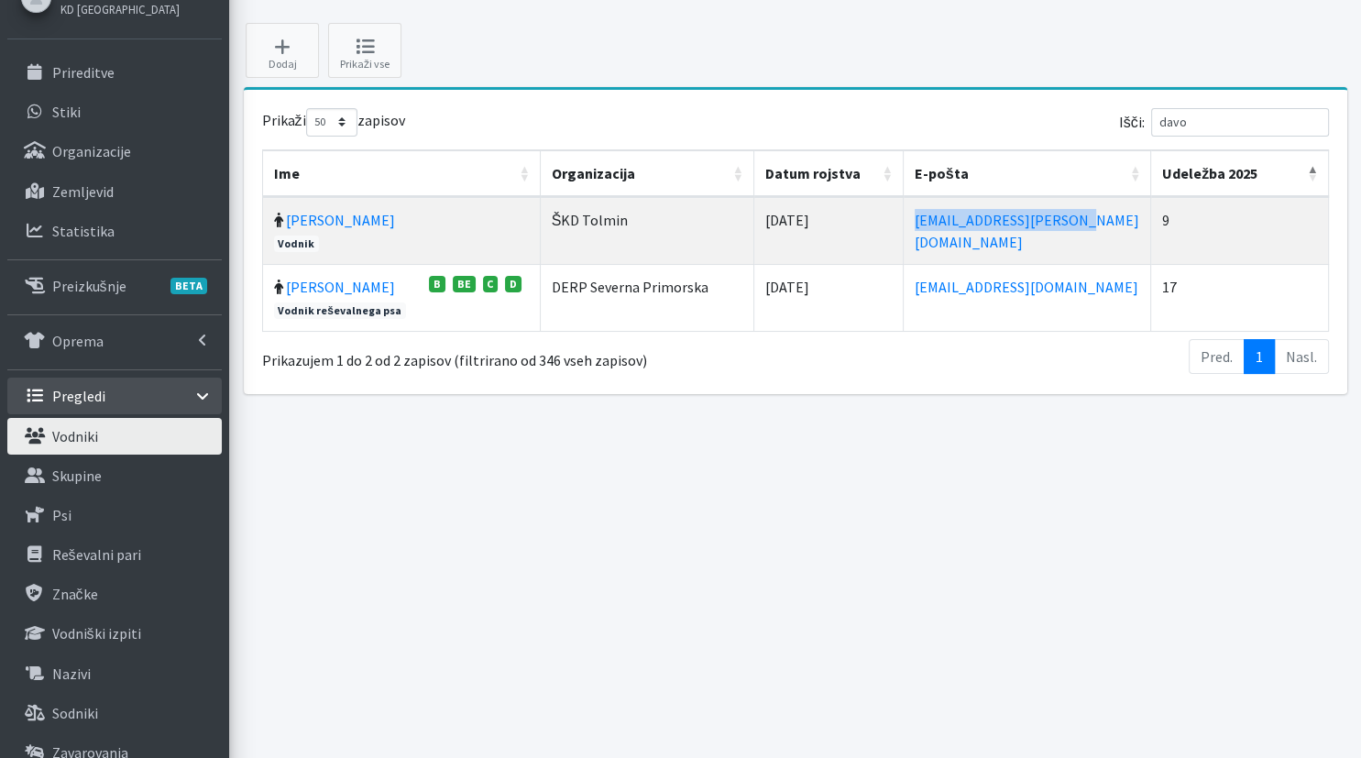
drag, startPoint x: 1070, startPoint y: 222, endPoint x: 859, endPoint y: 222, distance: 211.7
click at [903, 222] on td "davorin.erzen@gmail.com" at bounding box center [1026, 230] width 247 height 67
drag, startPoint x: 1259, startPoint y: 122, endPoint x: 961, endPoint y: 112, distance: 298.0
click at [1151, 111] on input "davo" at bounding box center [1240, 122] width 178 height 28
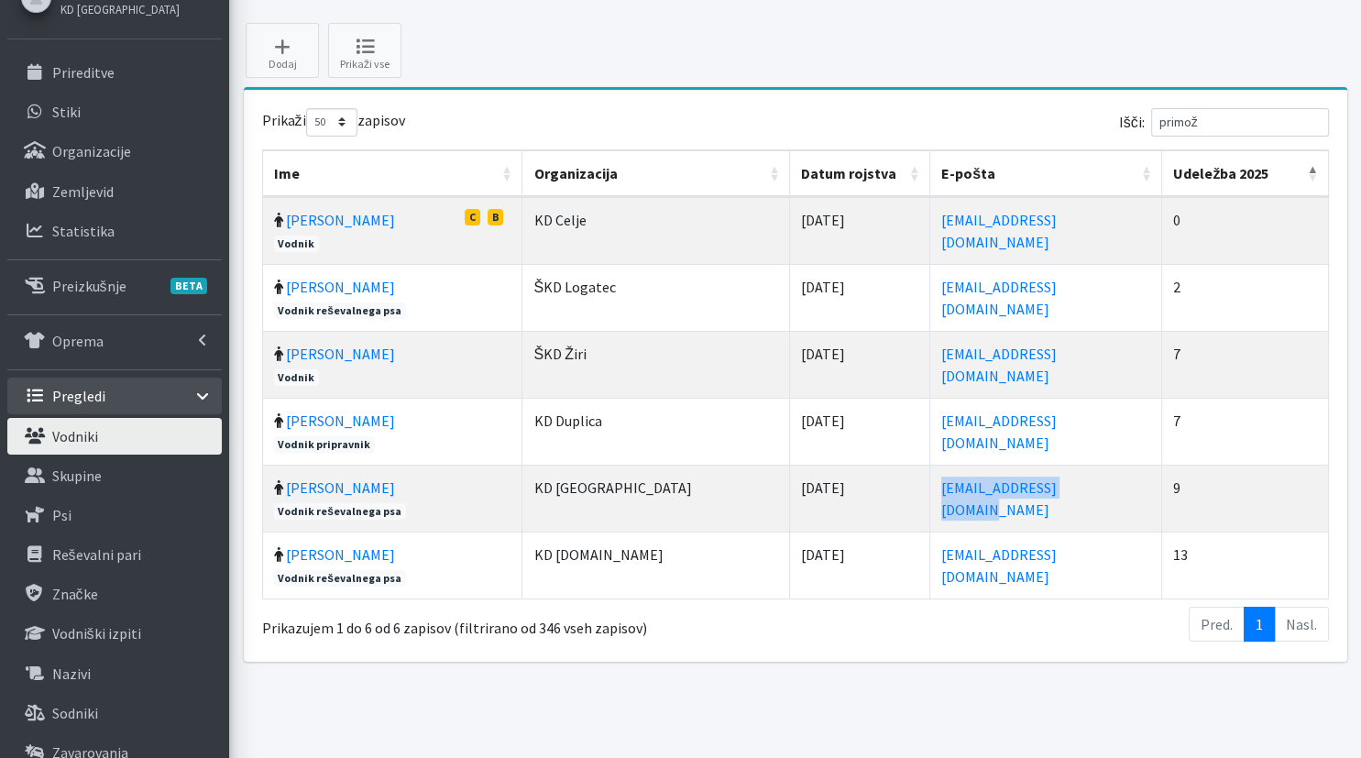
drag, startPoint x: 1031, startPoint y: 486, endPoint x: 841, endPoint y: 492, distance: 189.8
click at [930, 492] on td "primoz.kanic@gmail.com" at bounding box center [1046, 498] width 232 height 67
drag, startPoint x: 1267, startPoint y: 130, endPoint x: 1122, endPoint y: 120, distance: 146.0
click at [1151, 120] on input "primož" at bounding box center [1240, 122] width 178 height 28
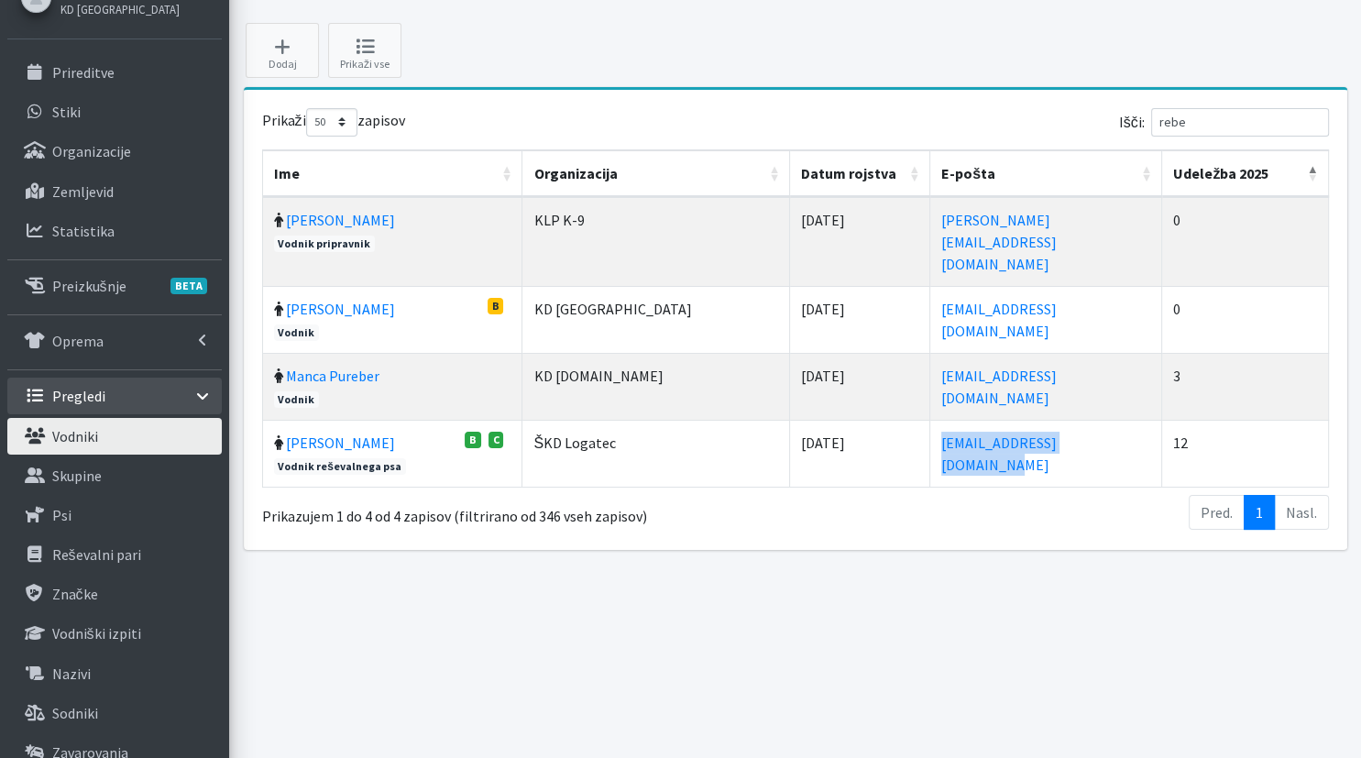
drag, startPoint x: 1060, startPoint y: 420, endPoint x: 841, endPoint y: 421, distance: 219.0
click at [930, 421] on td "rebeka.leskovic@gmail.com" at bounding box center [1046, 453] width 232 height 67
drag, startPoint x: 1221, startPoint y: 126, endPoint x: 1126, endPoint y: 201, distance: 121.4
click at [1151, 126] on input "rebe" at bounding box center [1240, 122] width 178 height 28
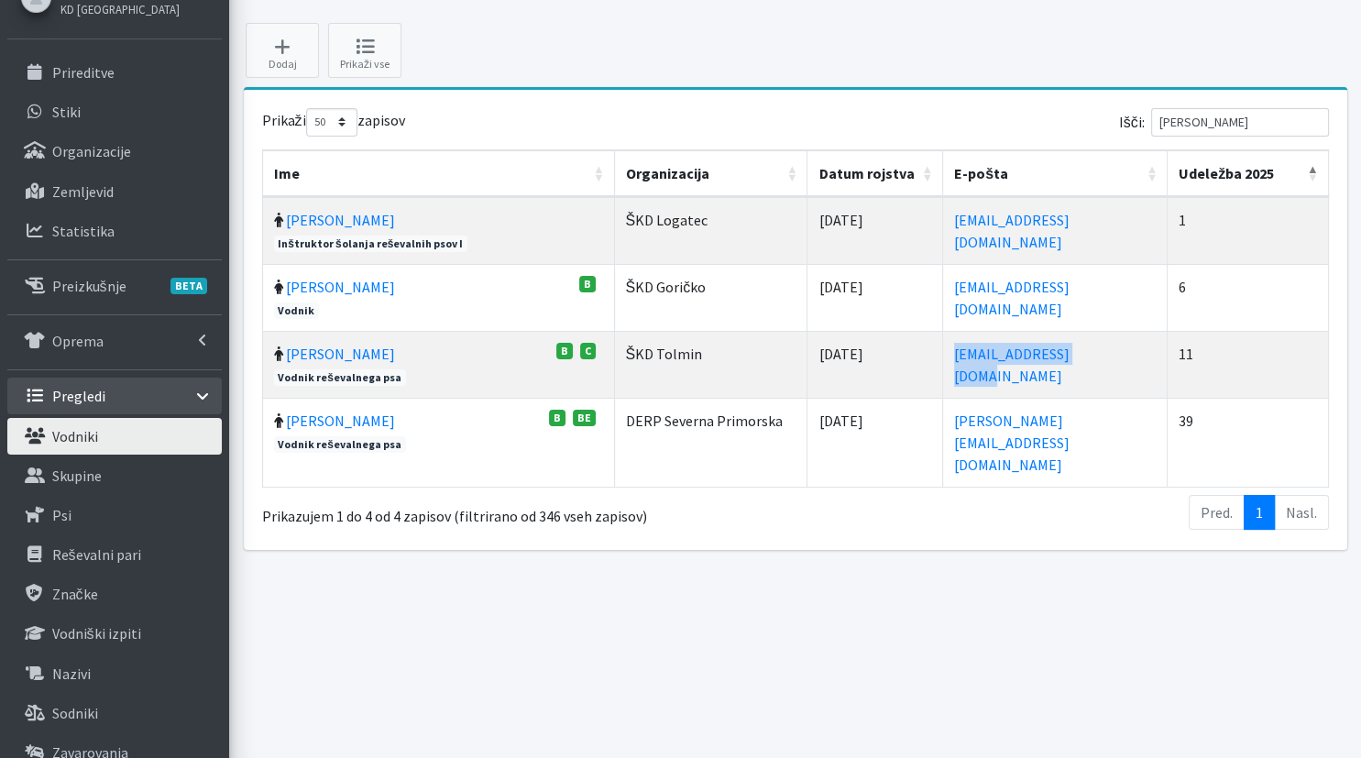
drag, startPoint x: 1043, startPoint y: 354, endPoint x: 898, endPoint y: 361, distance: 145.0
click at [943, 361] on td "ivi.tavcar@gmail.com" at bounding box center [1055, 364] width 224 height 67
drag, startPoint x: 1330, startPoint y: 342, endPoint x: 1321, endPoint y: 313, distance: 29.6
click at [1330, 338] on div "Prikaži 10 25 50 100 zapisov Išči: ivan Ime Organizacija Datum rojstva E-pošta …" at bounding box center [795, 320] width 1103 height 460
drag, startPoint x: 1231, startPoint y: 116, endPoint x: 1056, endPoint y: 124, distance: 175.2
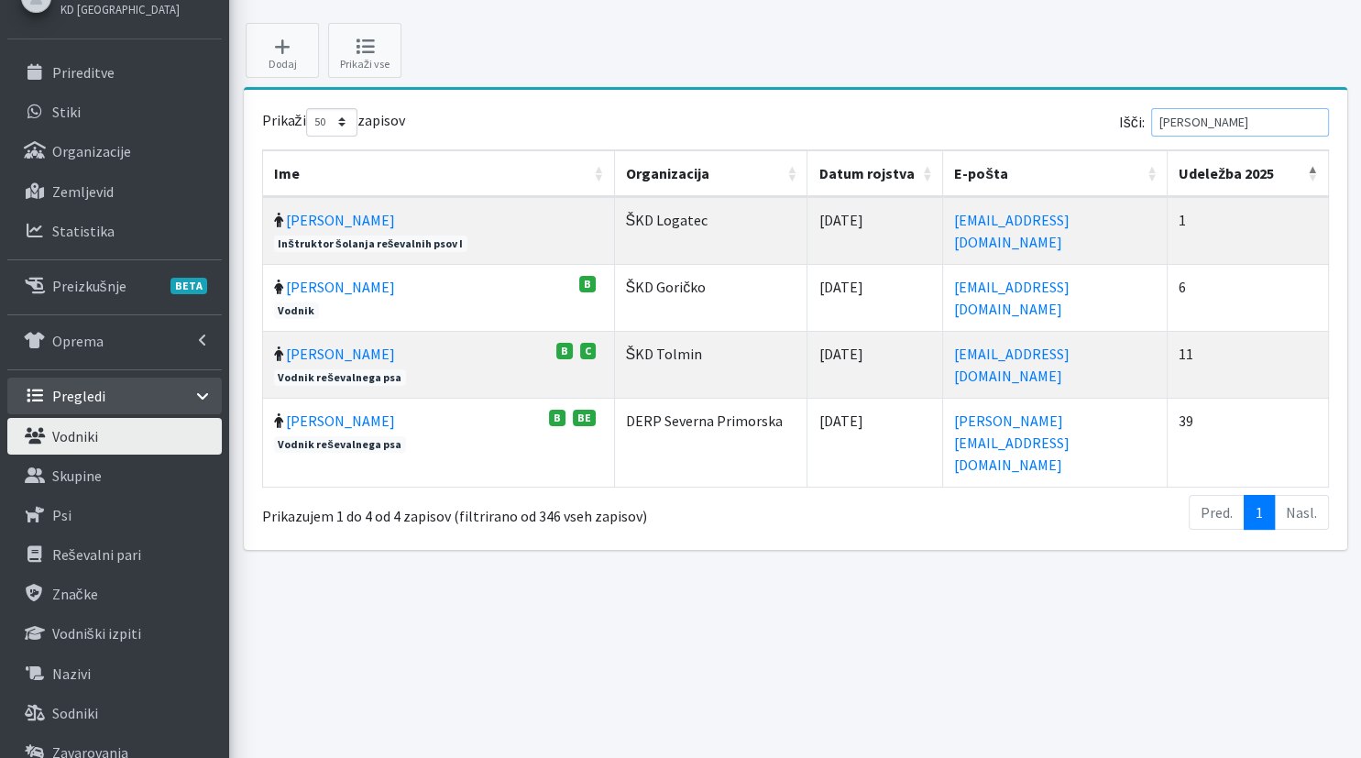
click at [1151, 124] on input "ivan" at bounding box center [1240, 122] width 178 height 28
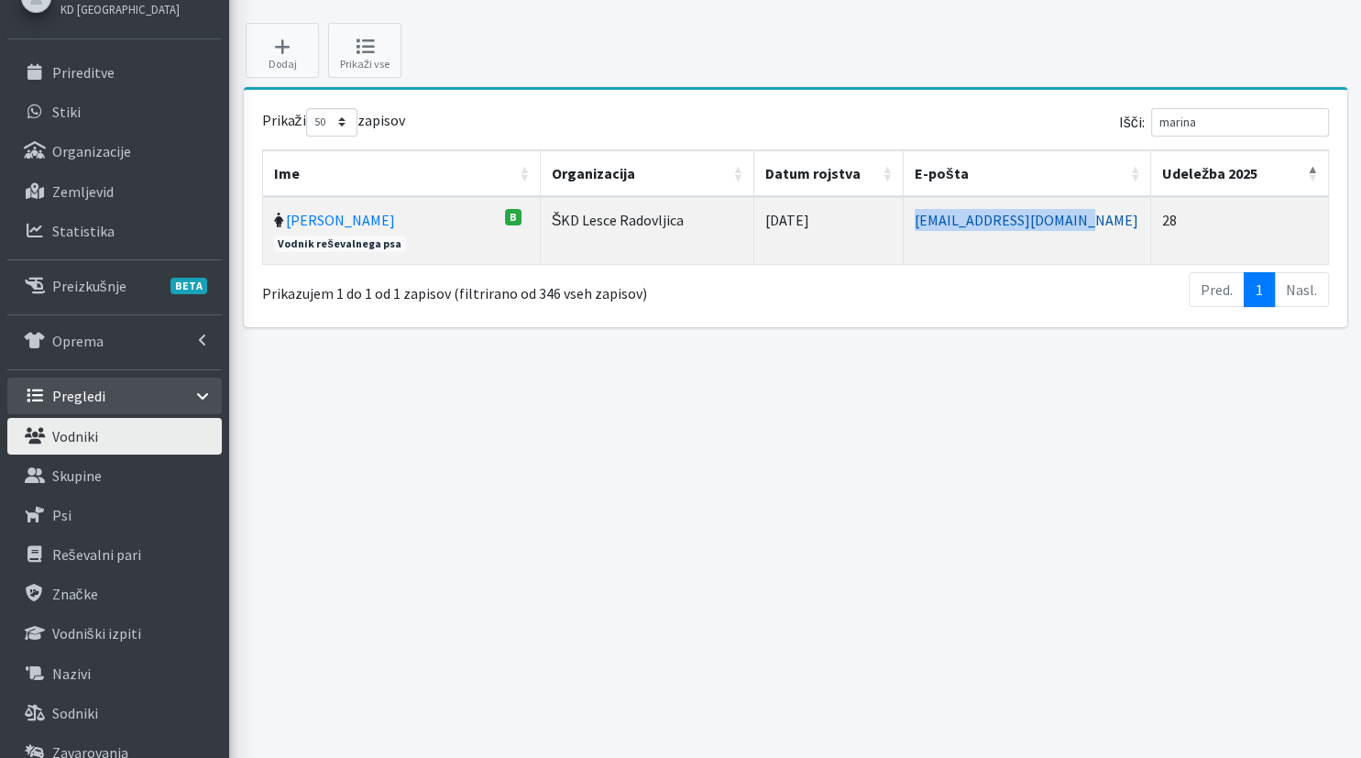
drag, startPoint x: 1036, startPoint y: 213, endPoint x: 866, endPoint y: 215, distance: 170.5
click at [903, 215] on td "marina.s56zzz@gmail.com" at bounding box center [1026, 230] width 247 height 67
click at [1297, 402] on div "Vodniki Domov Vodniki Dodaj Prikaži vse Prikaži 10 25 50 100 zapisov Išči: mari…" at bounding box center [795, 413] width 1132 height 914
drag, startPoint x: 1218, startPoint y: 123, endPoint x: 1069, endPoint y: 127, distance: 148.5
click at [1151, 127] on input "marina" at bounding box center [1240, 122] width 178 height 28
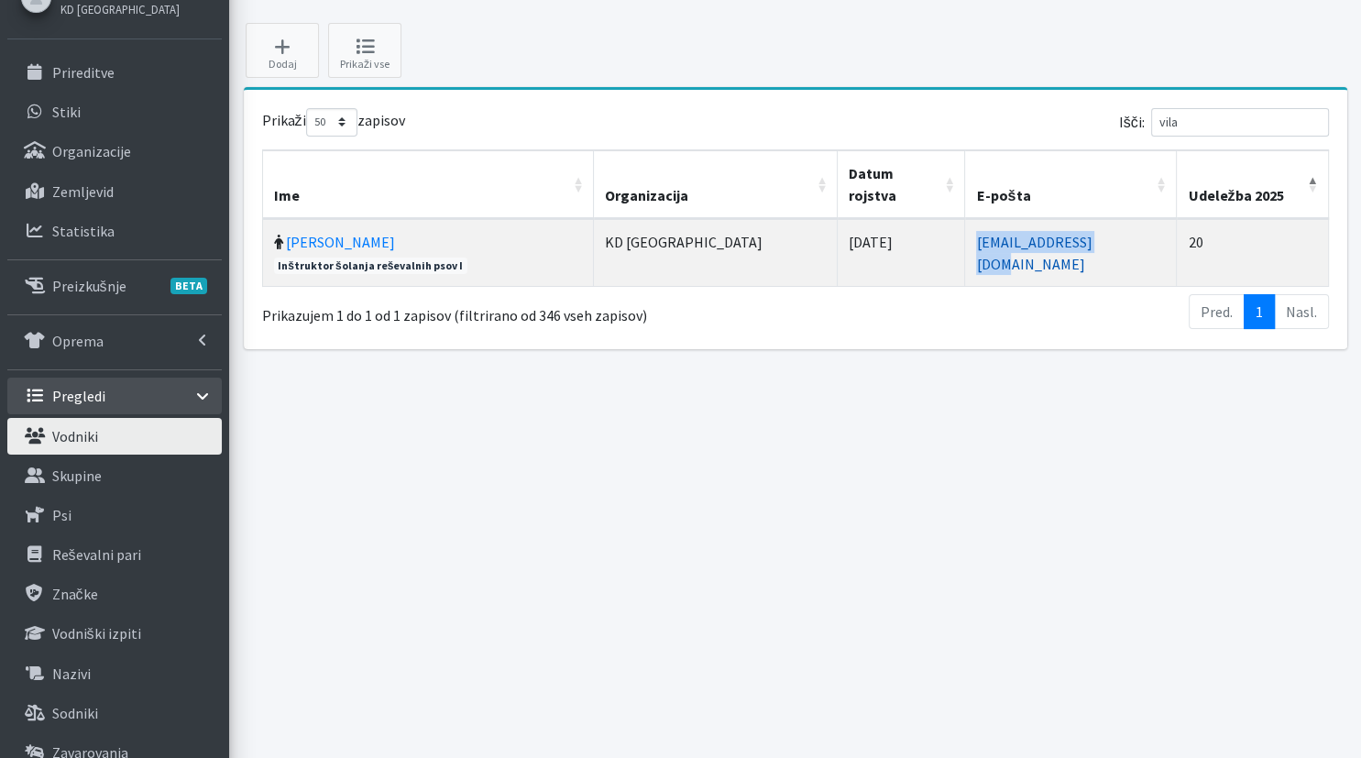
drag, startPoint x: 1082, startPoint y: 222, endPoint x: 935, endPoint y: 222, distance: 147.5
click at [965, 222] on td "andrejvil@gmail.com" at bounding box center [1071, 252] width 212 height 67
click at [1318, 115] on input "vila" at bounding box center [1240, 122] width 178 height 28
drag, startPoint x: 1274, startPoint y: 119, endPoint x: 1065, endPoint y: 121, distance: 208.9
click at [1151, 115] on input "vila" at bounding box center [1240, 122] width 178 height 28
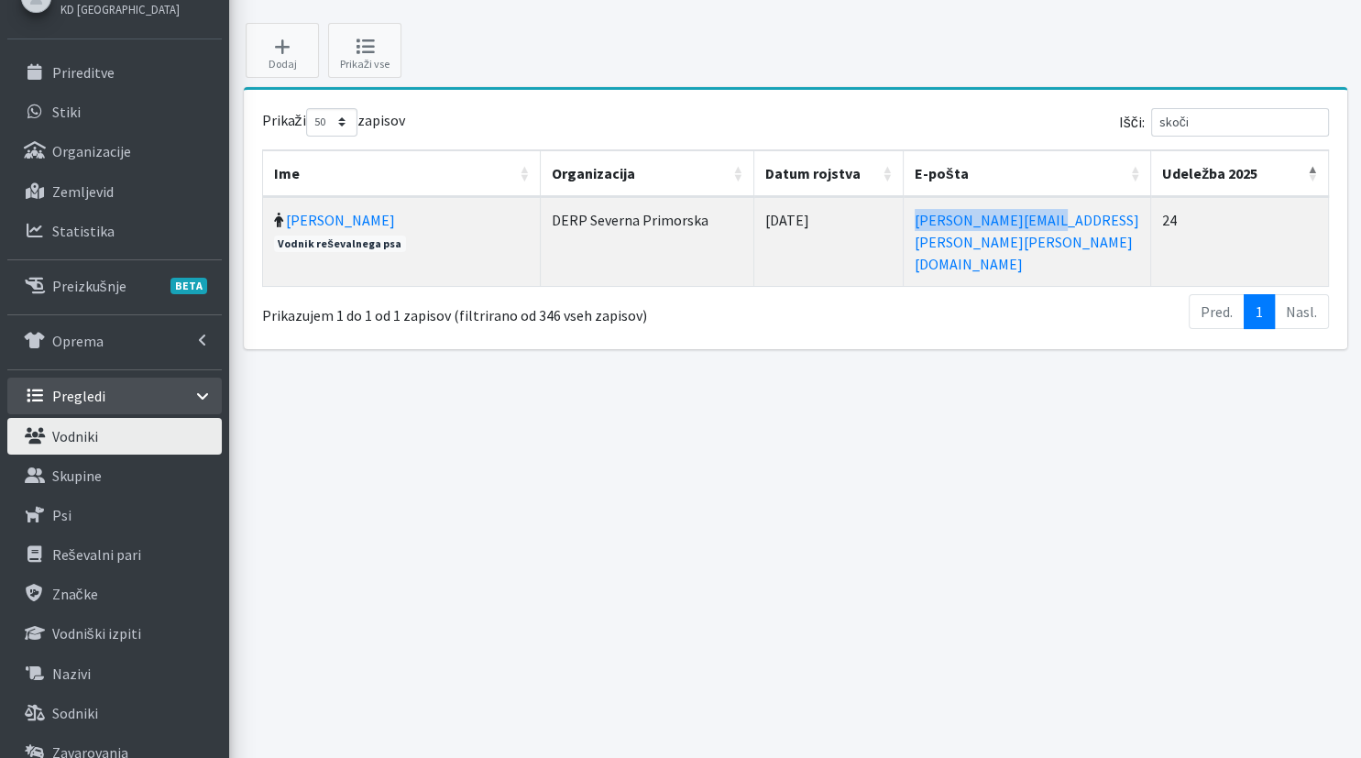
drag, startPoint x: 1056, startPoint y: 221, endPoint x: 911, endPoint y: 223, distance: 144.8
click at [911, 222] on td "igor.skocir@erps.si" at bounding box center [1026, 241] width 247 height 89
drag, startPoint x: 1310, startPoint y: 123, endPoint x: 1076, endPoint y: 122, distance: 234.6
click at [1151, 122] on input "skoči" at bounding box center [1240, 122] width 178 height 28
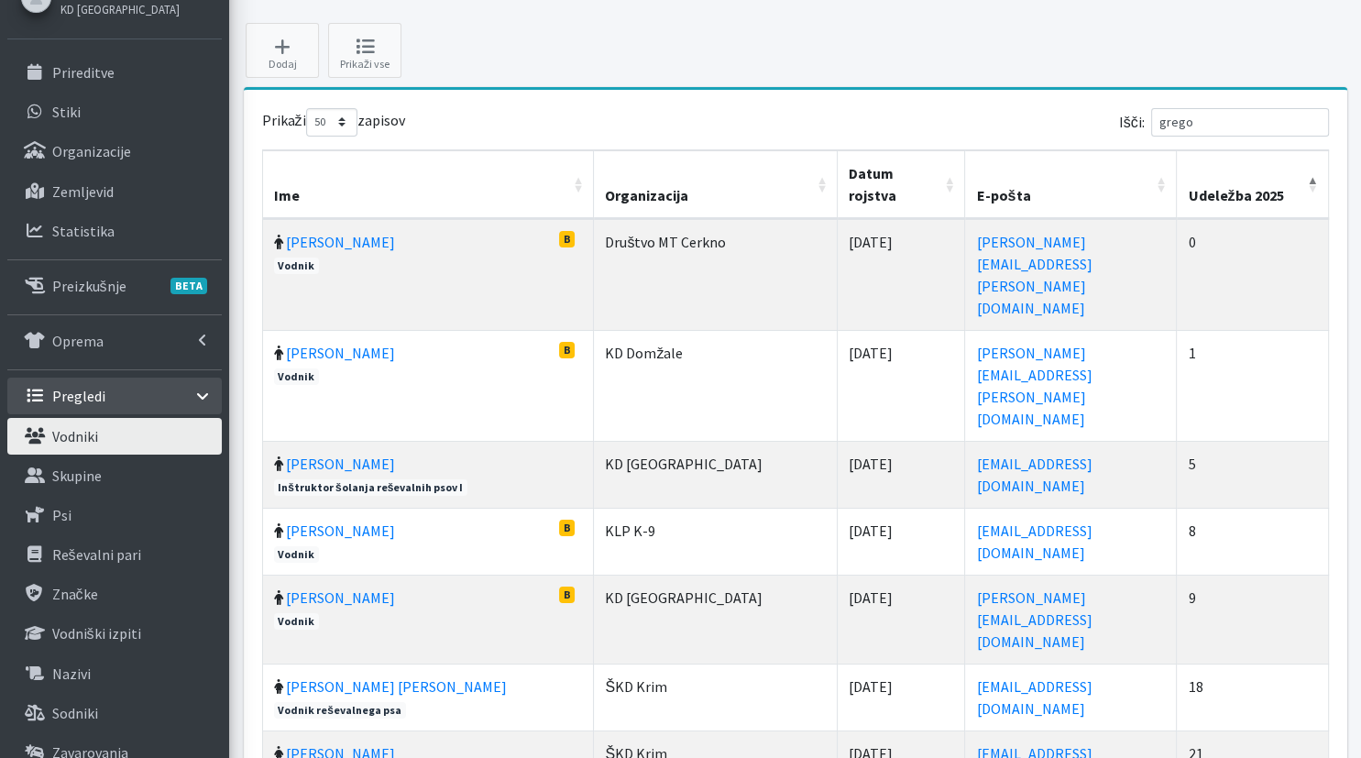
drag, startPoint x: 1031, startPoint y: 350, endPoint x: 866, endPoint y: 356, distance: 165.0
click at [866, 441] on tr "Gregor Šonc Inštruktor šolanja reševalnih psov I KD Ljubljana 04.12.1971 sijagr…" at bounding box center [796, 474] width 1066 height 67
drag, startPoint x: 1301, startPoint y: 408, endPoint x: 1299, endPoint y: 394, distance: 13.9
click at [1299, 508] on td "8" at bounding box center [1252, 541] width 151 height 67
click at [1211, 112] on div "Prikaži 10 25 50 100 zapisov Išči: grego Ime Organizacija Datum rojstva E-pošta…" at bounding box center [795, 509] width 1103 height 838
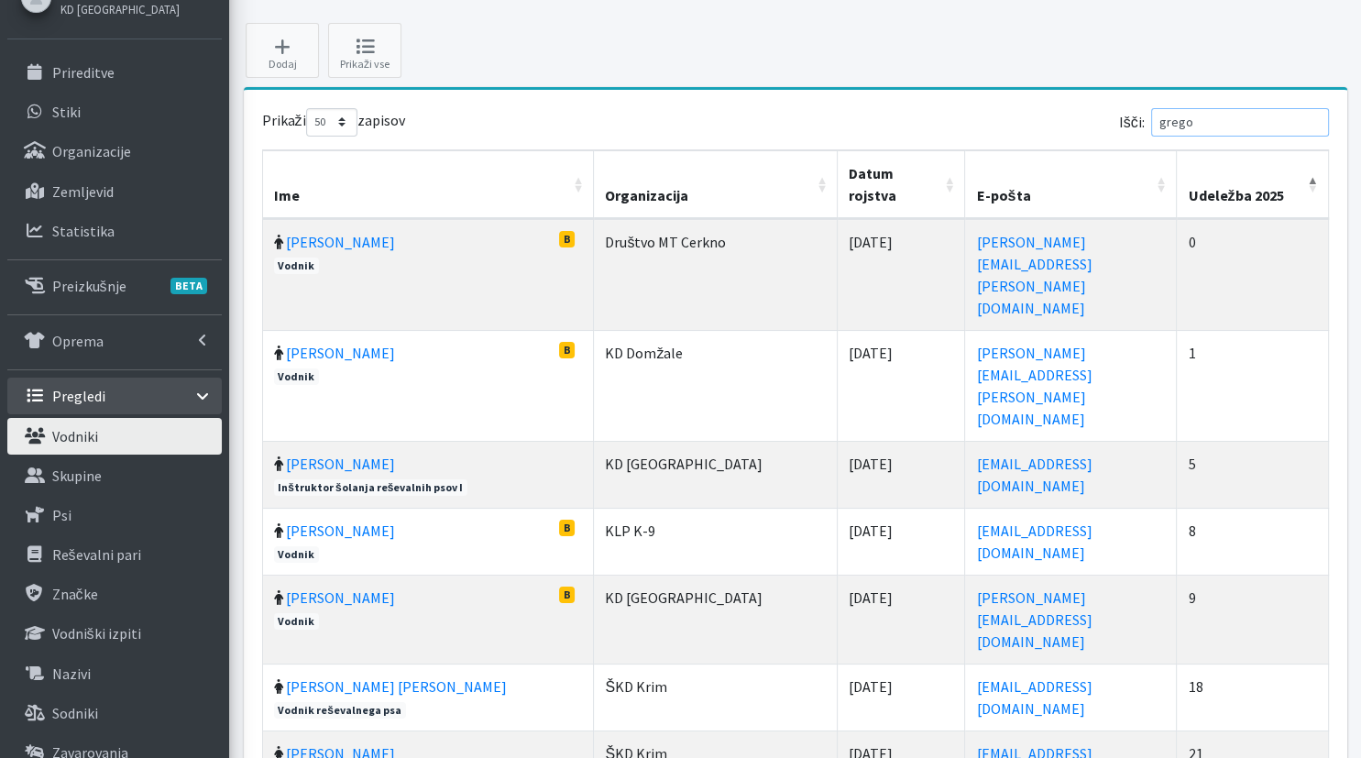
drag, startPoint x: 1210, startPoint y: 123, endPoint x: 1065, endPoint y: 137, distance: 146.3
click at [1151, 125] on input "grego" at bounding box center [1240, 122] width 178 height 28
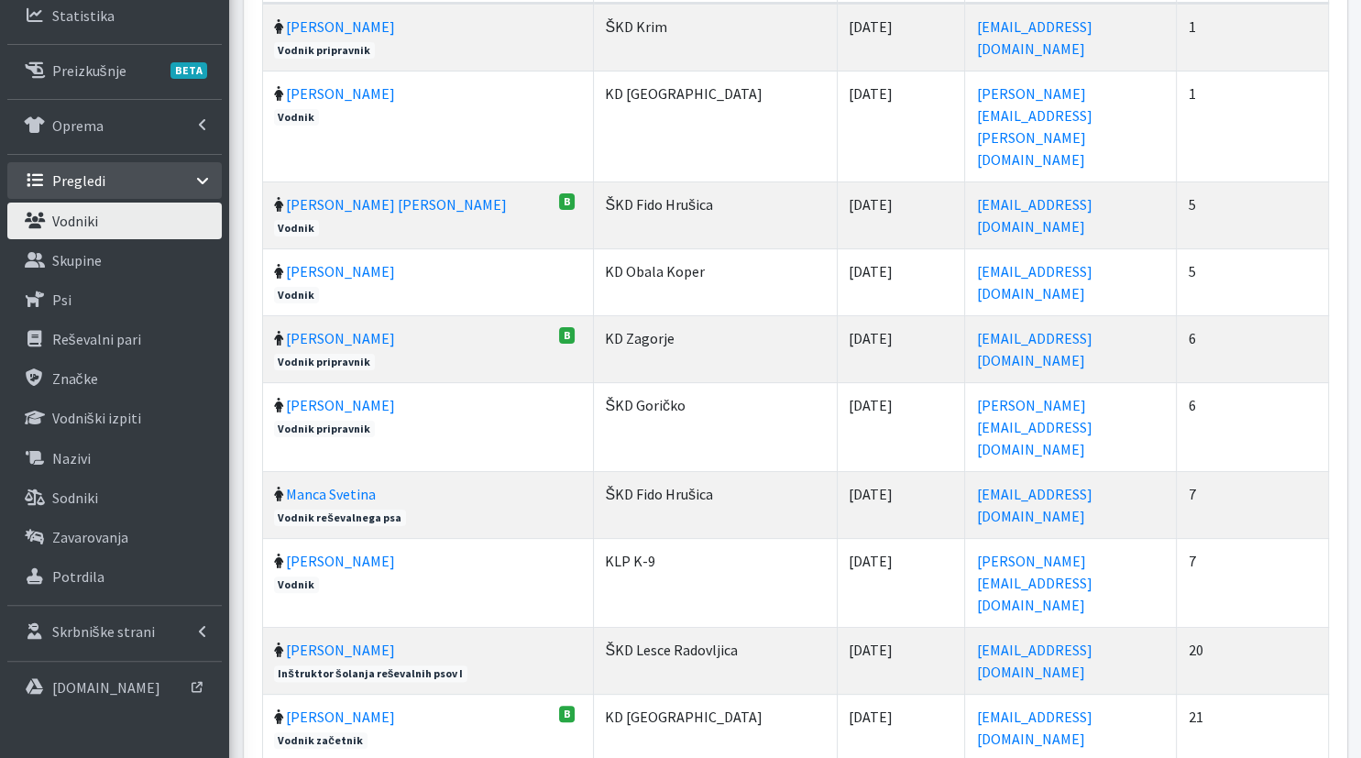
scroll to position [330, 0]
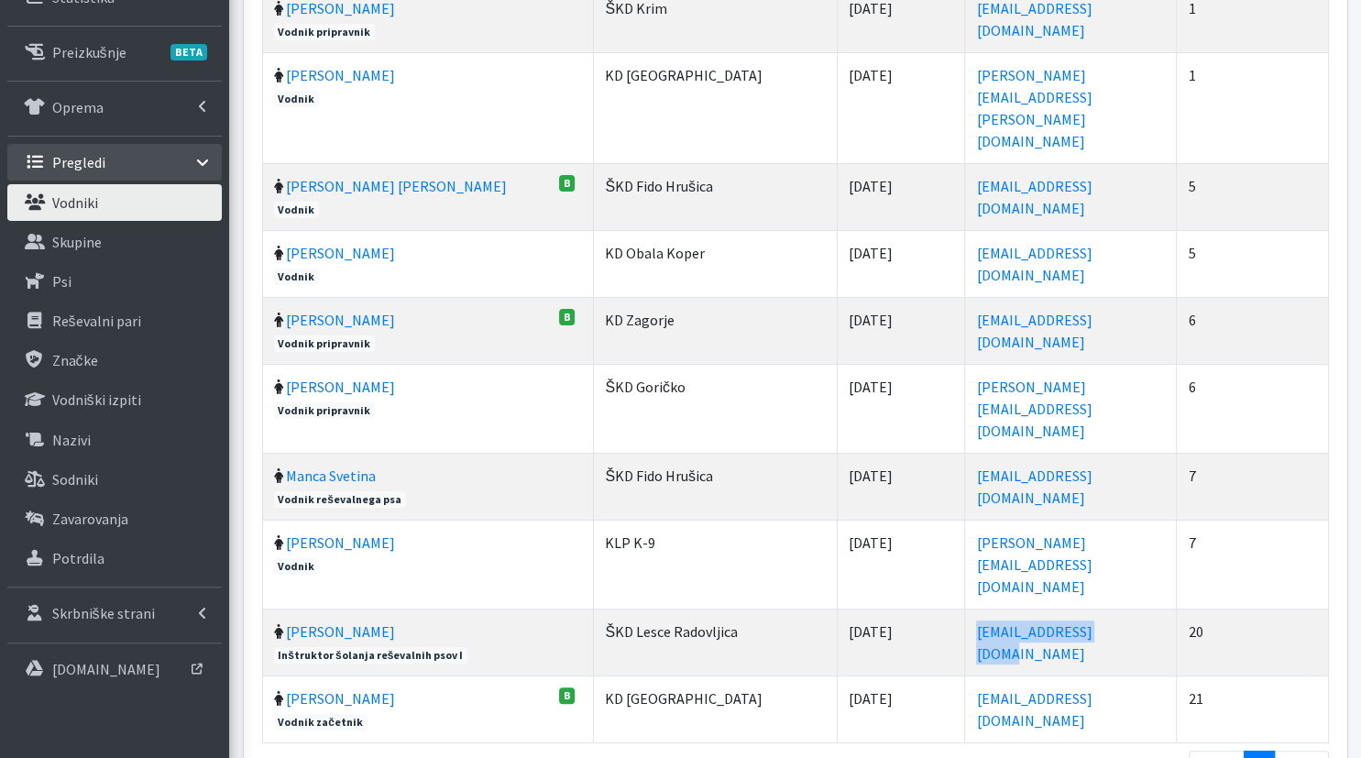
drag, startPoint x: 1055, startPoint y: 522, endPoint x: 882, endPoint y: 523, distance: 172.3
click at [965, 608] on td "tinabole11@gmail.com" at bounding box center [1071, 641] width 212 height 67
click at [1291, 364] on td "6" at bounding box center [1252, 408] width 151 height 89
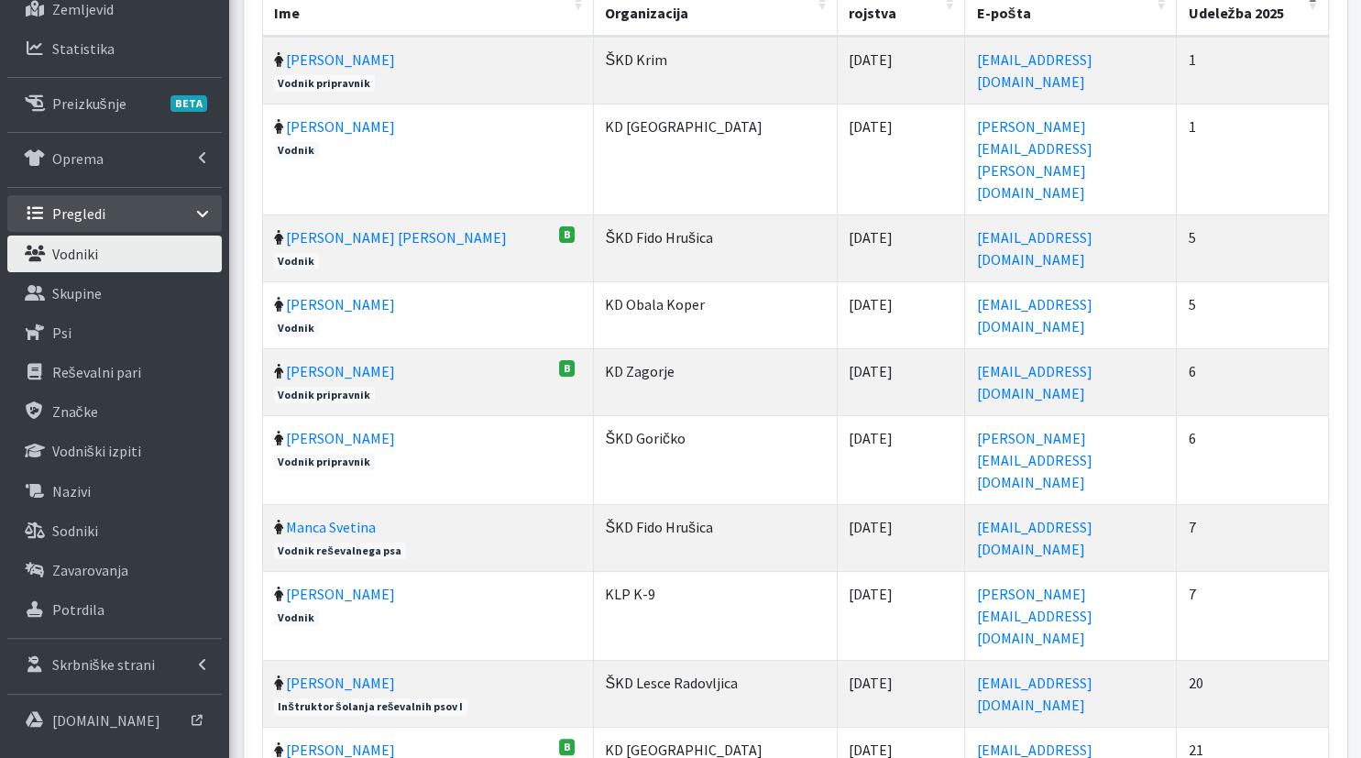
scroll to position [0, 0]
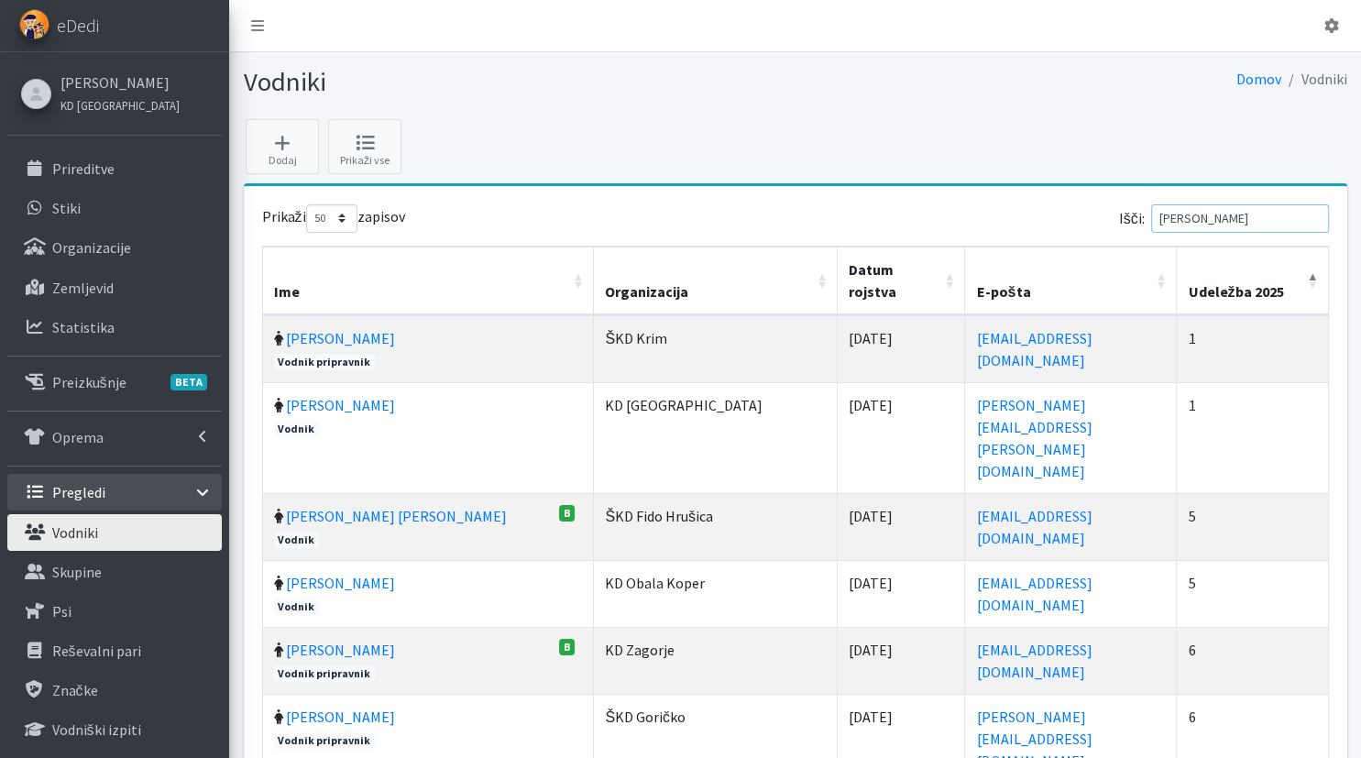
drag, startPoint x: 1214, startPoint y: 214, endPoint x: 1159, endPoint y: 217, distance: 55.0
click at [1159, 217] on input "tina" at bounding box center [1240, 218] width 178 height 28
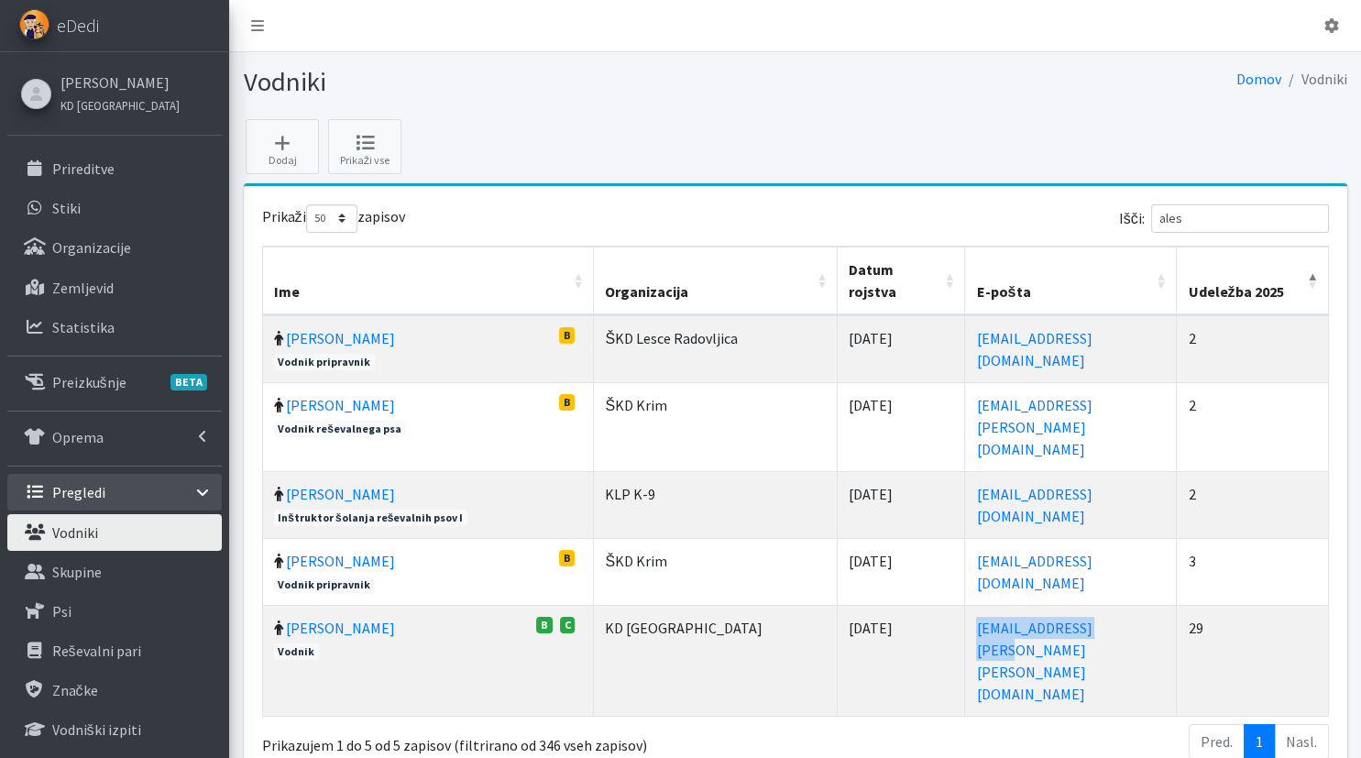
drag, startPoint x: 1005, startPoint y: 580, endPoint x: 884, endPoint y: 581, distance: 121.0
click at [965, 605] on td "ales.gerkman@erps.si" at bounding box center [1071, 660] width 212 height 111
drag, startPoint x: 1220, startPoint y: 214, endPoint x: 1033, endPoint y: 221, distance: 187.0
click at [1151, 221] on input "ales" at bounding box center [1240, 218] width 178 height 28
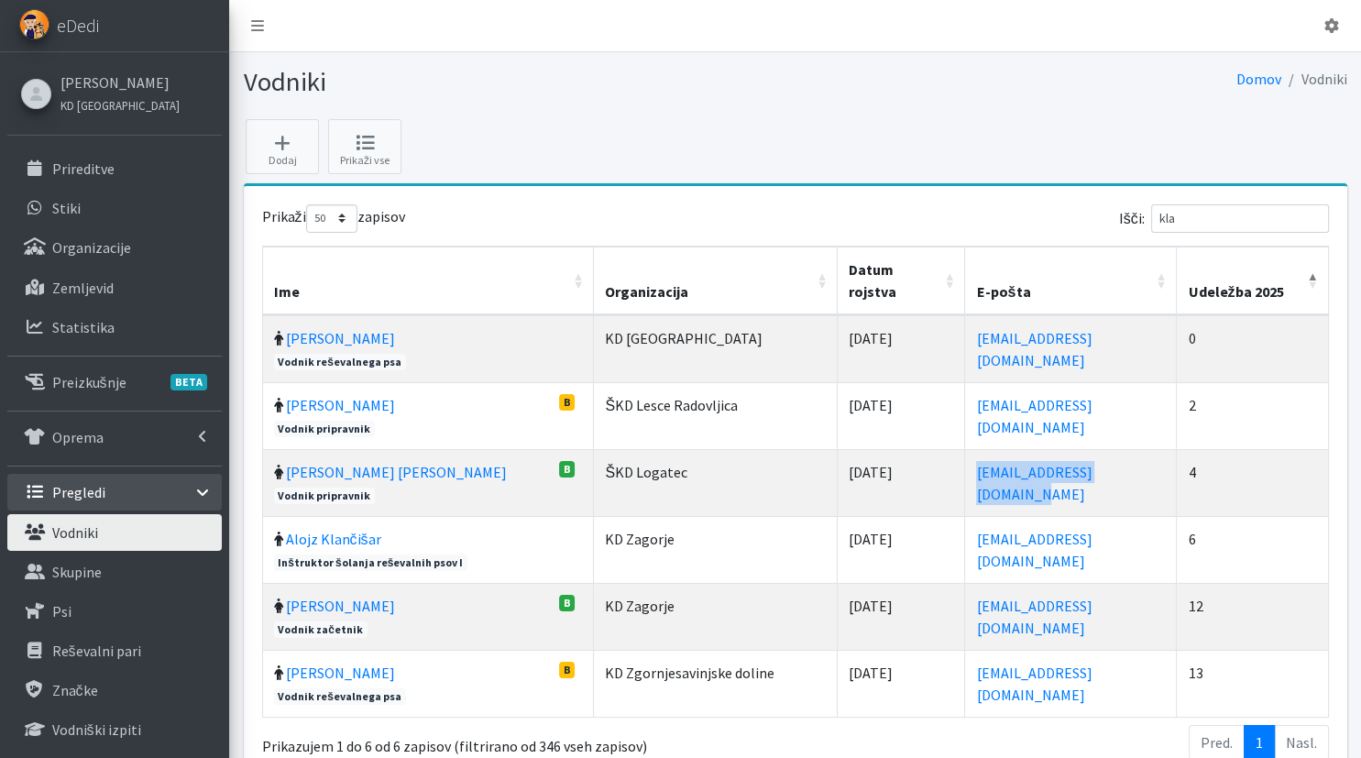
drag, startPoint x: 1089, startPoint y: 441, endPoint x: 892, endPoint y: 444, distance: 197.0
click at [965, 449] on td "klarareindl100@gmail.com" at bounding box center [1071, 482] width 212 height 67
drag, startPoint x: 1249, startPoint y: 217, endPoint x: 1137, endPoint y: 222, distance: 111.9
click at [1151, 222] on input "kla" at bounding box center [1240, 218] width 178 height 28
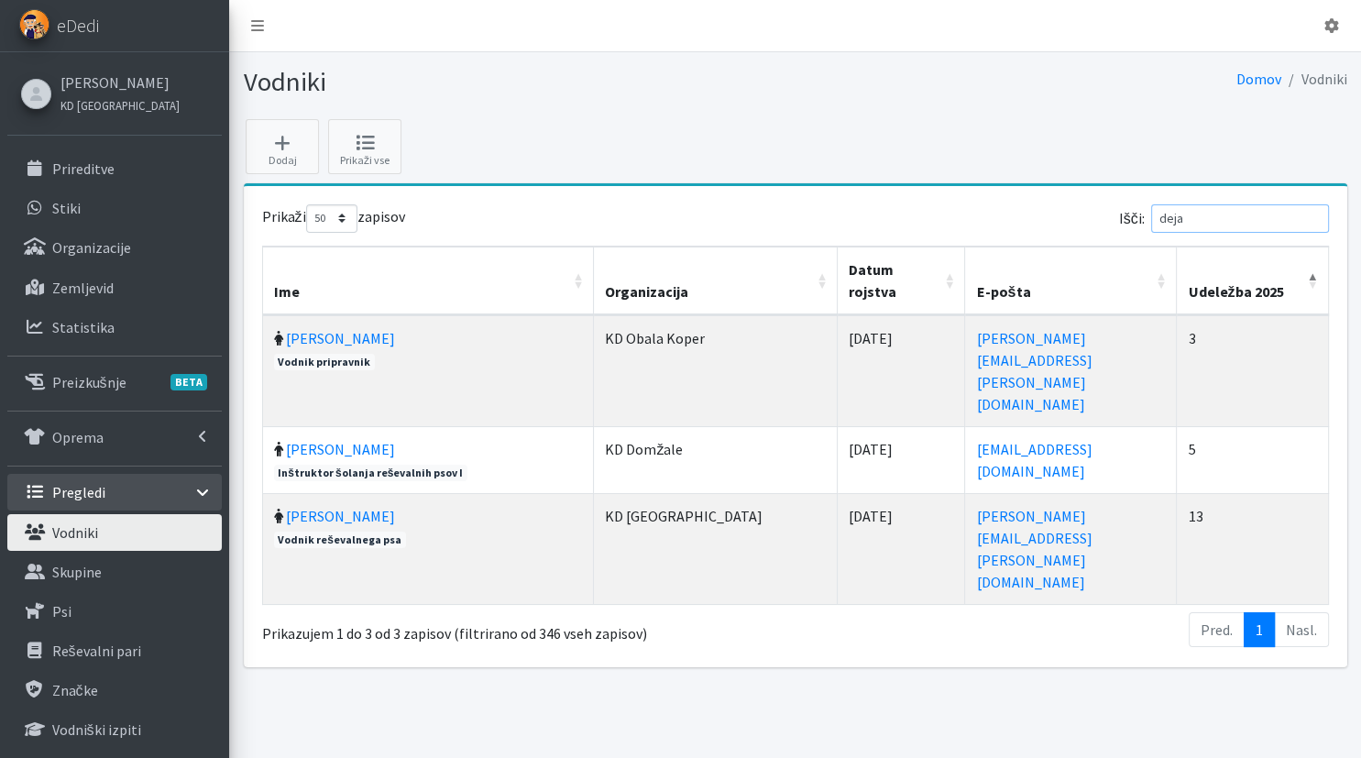
type input "deja"
drag, startPoint x: 1085, startPoint y: 382, endPoint x: 886, endPoint y: 386, distance: 198.9
click at [965, 426] on td "dejan.osolnik@gmail.com" at bounding box center [1071, 459] width 212 height 67
